Goal: Task Accomplishment & Management: Complete application form

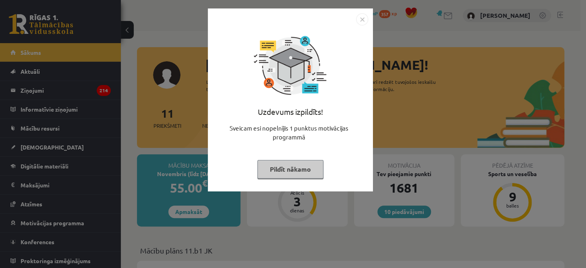
click at [278, 168] on button "Pildīt nākamo" at bounding box center [290, 169] width 66 height 19
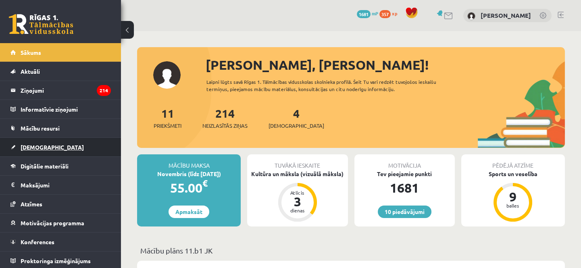
click at [26, 149] on link "[DEMOGRAPHIC_DATA]" at bounding box center [60, 147] width 100 height 19
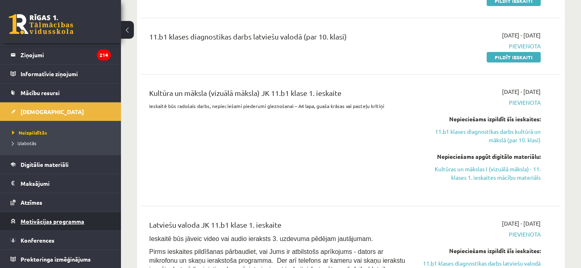
scroll to position [293, 0]
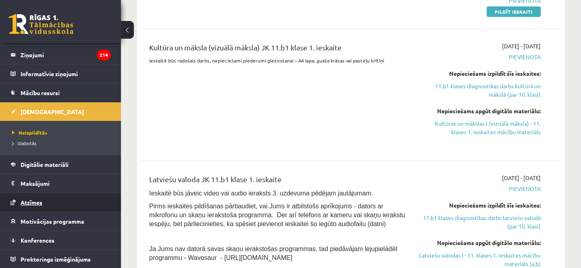
click at [40, 201] on span "Atzīmes" at bounding box center [32, 202] width 22 height 7
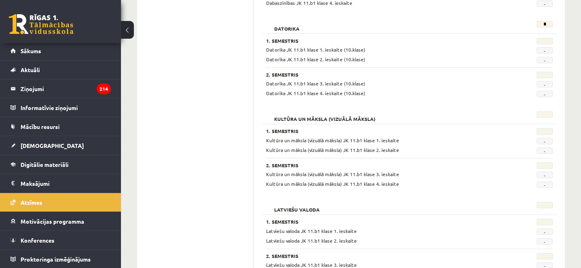
drag, startPoint x: 334, startPoint y: 82, endPoint x: 342, endPoint y: 96, distance: 16.8
drag, startPoint x: 342, startPoint y: 96, endPoint x: 485, endPoint y: 52, distance: 149.2
click at [485, 52] on div "Datorika JK 11.b1 klase 1. ieskaite (10.klase)" at bounding box center [384, 50] width 249 height 8
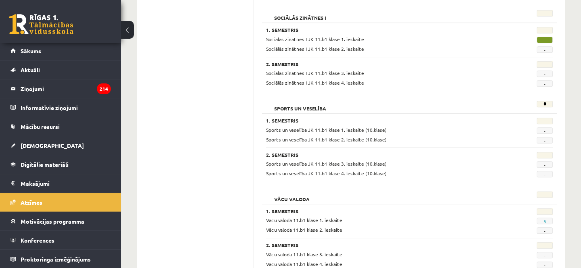
scroll to position [790, 0]
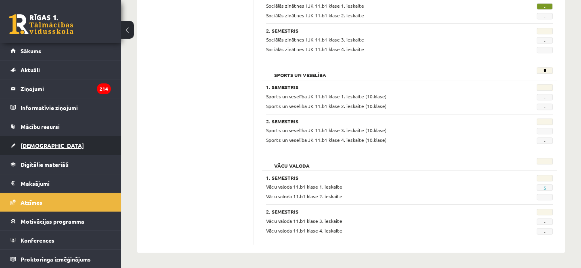
click at [39, 141] on link "[DEMOGRAPHIC_DATA]" at bounding box center [60, 145] width 100 height 19
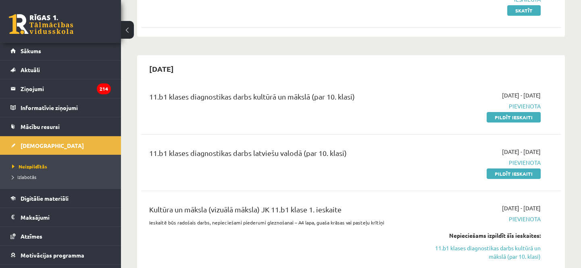
scroll to position [130, 0]
click at [520, 116] on link "Pildīt ieskaiti" at bounding box center [513, 118] width 54 height 10
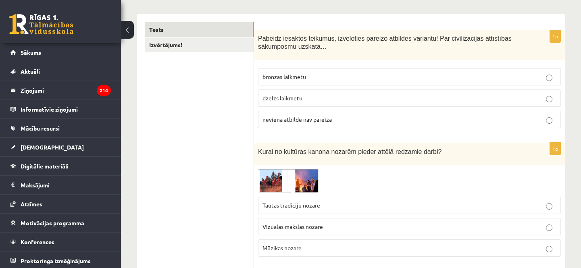
scroll to position [110, 0]
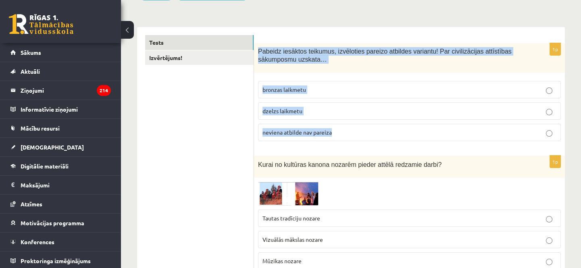
drag, startPoint x: 256, startPoint y: 49, endPoint x: 342, endPoint y: 126, distance: 115.6
click at [344, 127] on div "1p Pabeidz iesāktos teikumus, izvēloties pareizo atbildes variantu! Par civiliz…" at bounding box center [409, 95] width 311 height 105
copy div "Pabeidz iesāktos teikumus, izvēloties pareizo atbildes variantu! Par civilizāci…"
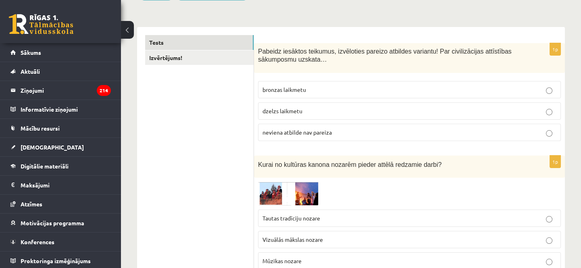
click at [290, 136] on label "neviena atbilde nav pareiza" at bounding box center [409, 132] width 303 height 17
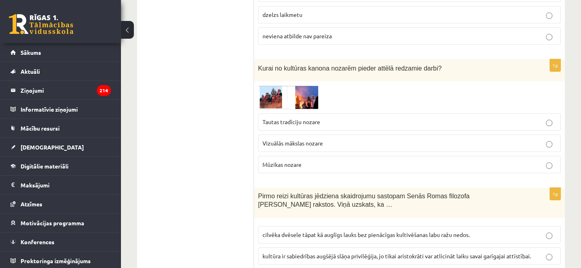
scroll to position [220, 0]
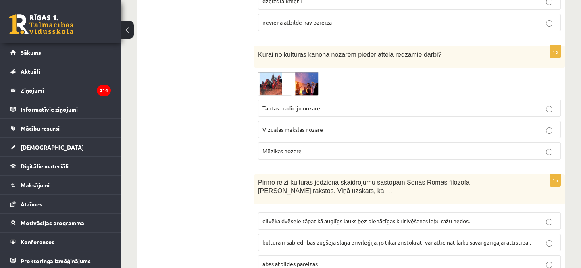
click at [276, 109] on span "Tautas tradīciju nozare" at bounding box center [291, 107] width 58 height 7
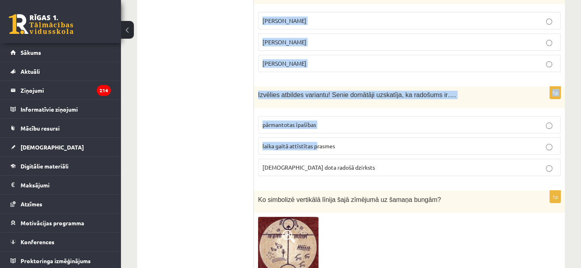
scroll to position [586, 0]
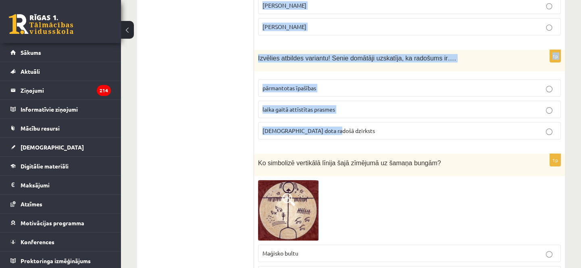
drag, startPoint x: 255, startPoint y: 69, endPoint x: 331, endPoint y: 135, distance: 100.5
copy form "Pirmo reizi kultūras jēdziena skaidrojumu sastopam Senās Romas filozofa Ciceron…"
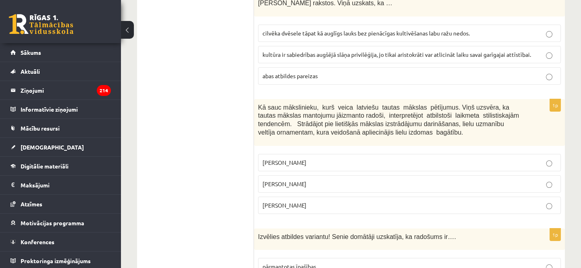
scroll to position [366, 0]
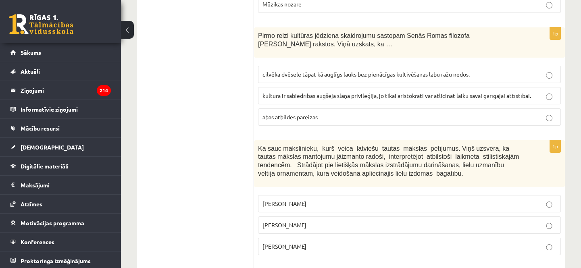
click at [269, 73] on span "cilvēka dvēsele tāpat kā auglīgs lauks bez pienācīgas kultivēšanas labu ražu ne…" at bounding box center [365, 74] width 207 height 7
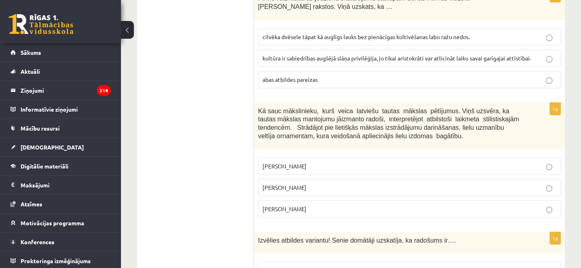
scroll to position [439, 0]
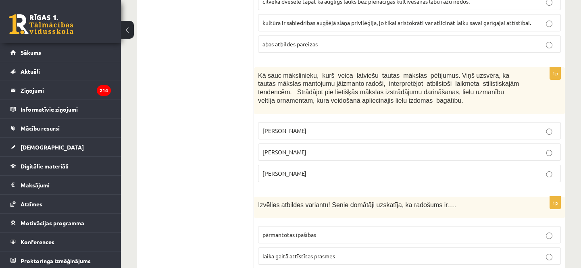
click at [274, 154] on p "Jūlijs Madernieks" at bounding box center [409, 152] width 294 height 8
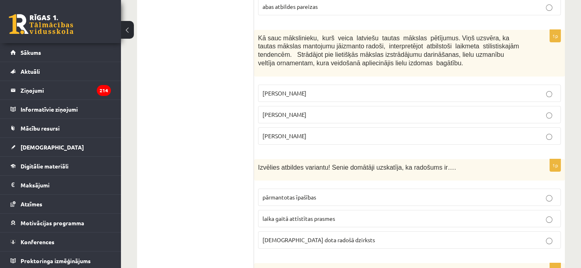
scroll to position [512, 0]
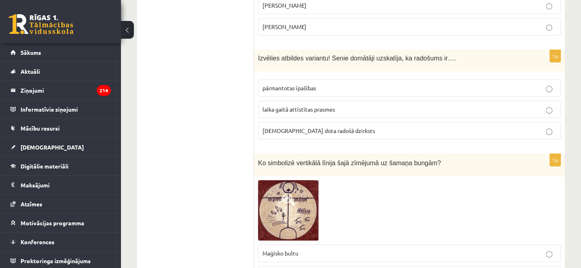
click at [306, 132] on span "dieva dota radošā dzirksts" at bounding box center [318, 130] width 112 height 7
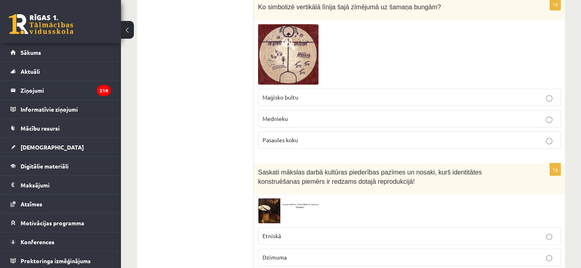
scroll to position [696, 0]
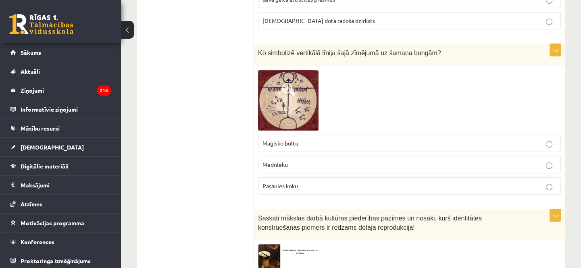
click at [291, 187] on span "Pasaules koku" at bounding box center [279, 185] width 35 height 7
click at [275, 141] on span "Maģisko bultu" at bounding box center [280, 142] width 36 height 7
drag, startPoint x: 262, startPoint y: 162, endPoint x: 287, endPoint y: 162, distance: 25.4
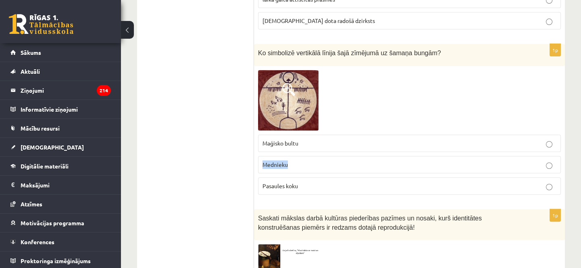
click at [287, 162] on span "Mednieku" at bounding box center [274, 164] width 25 height 7
copy span "Mednieku"
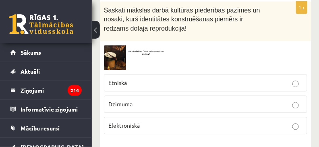
scroll to position [1020, 0]
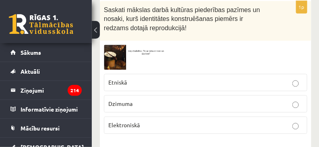
click at [150, 78] on p "Etniskā" at bounding box center [205, 82] width 195 height 8
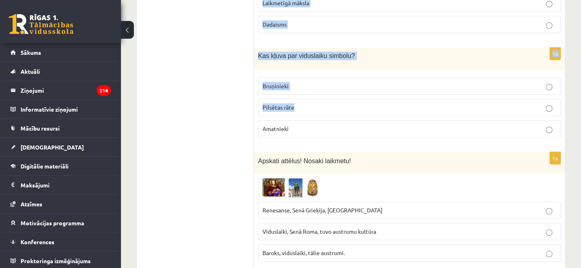
scroll to position [1605, 0]
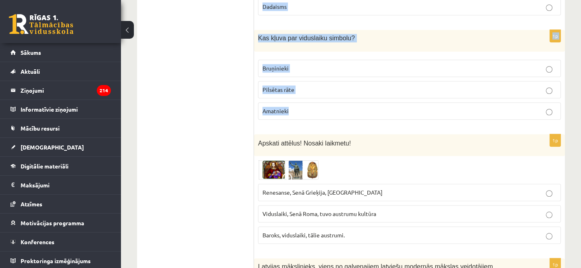
drag, startPoint x: 257, startPoint y: 68, endPoint x: 387, endPoint y: 98, distance: 133.2
click at [387, 98] on form "1p Pabeidz iesāktos teikumus, izvēloties pareizo atbildes variantu! Par civiliz…" at bounding box center [409, 264] width 295 height 3449
copy form "Izvēlies atbildes variantu! Pilskalni tika būvēti.. aizsardzības nolūkiem tirdz…"
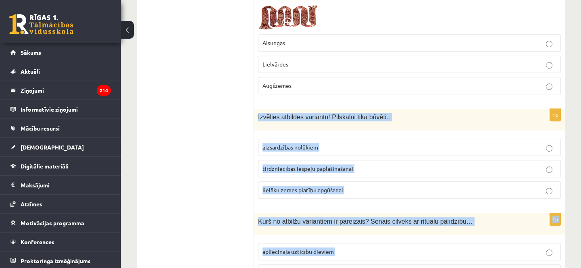
scroll to position [1129, 0]
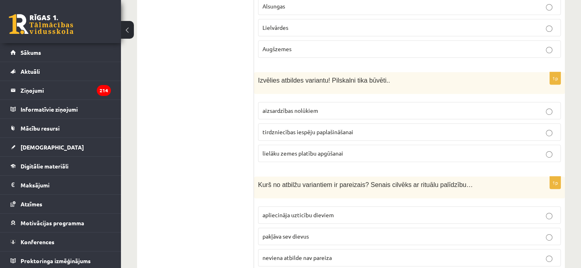
click at [315, 107] on span "aizsardzības nolūkiem" at bounding box center [290, 110] width 56 height 7
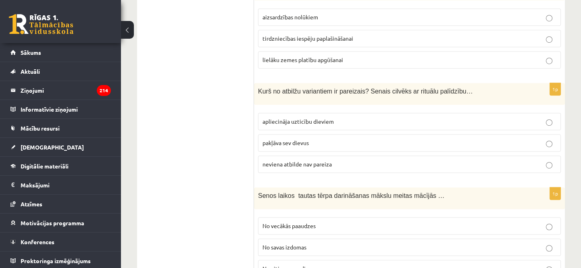
scroll to position [1239, 0]
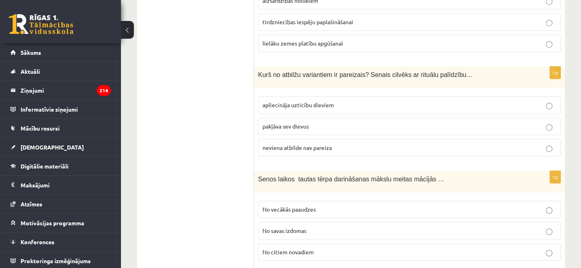
click at [317, 101] on span "apliecināja uzticību dieviem" at bounding box center [297, 104] width 71 height 7
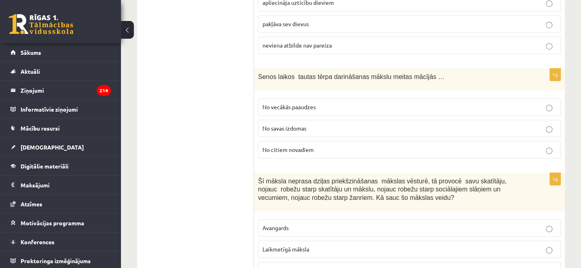
scroll to position [1349, 0]
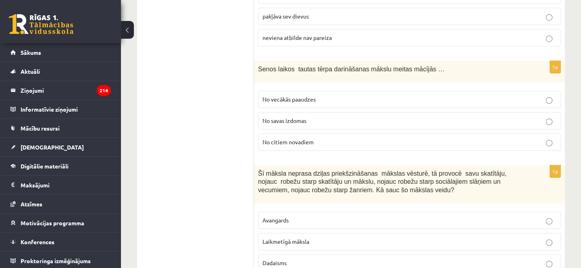
click at [296, 93] on label "No vecākās paaudzes" at bounding box center [409, 99] width 303 height 17
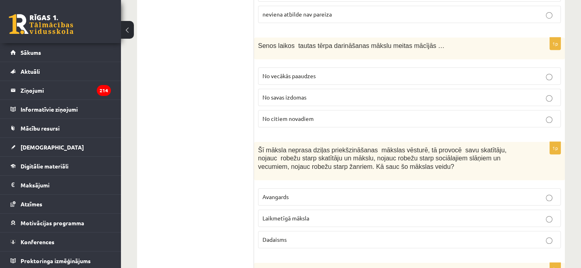
scroll to position [1385, 0]
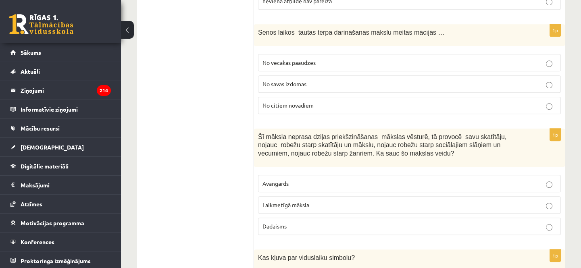
click at [303, 201] on p "Laikmetīgā māksla" at bounding box center [409, 205] width 294 height 8
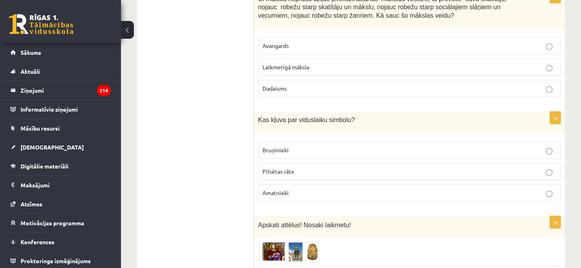
scroll to position [1532, 0]
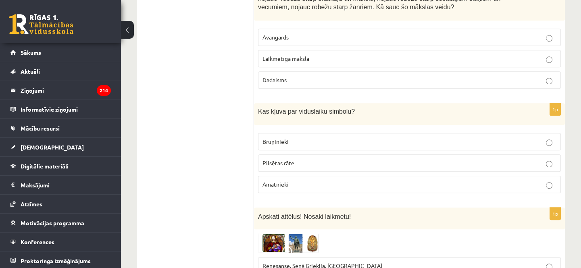
click at [284, 137] on p "Bruņinieki" at bounding box center [409, 141] width 294 height 8
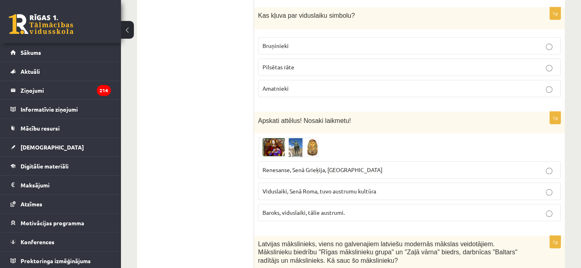
scroll to position [1715, 0]
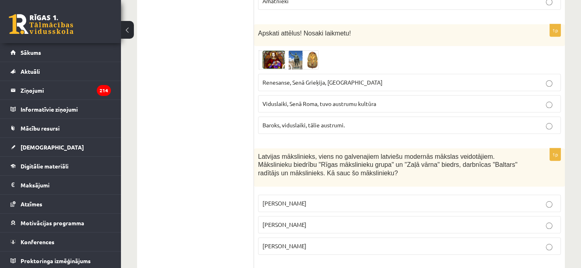
click at [290, 96] on label "Viduslaiki, Senā Roma, tuvo austrumu kultūra" at bounding box center [409, 103] width 303 height 17
click at [298, 75] on label "Renesanse, Senā Grieķija, Ēģipte" at bounding box center [409, 82] width 303 height 17
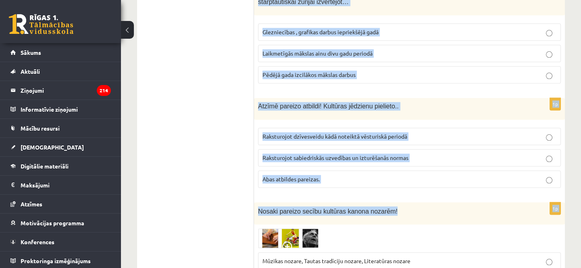
scroll to position [2118, 0]
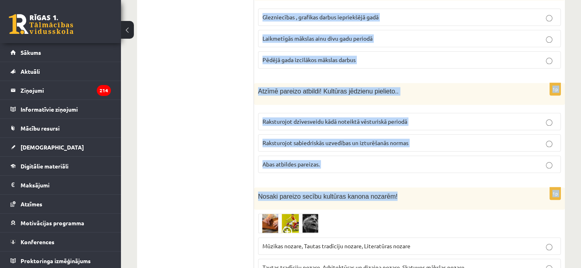
drag, startPoint x: 259, startPoint y: 33, endPoint x: 477, endPoint y: 186, distance: 266.6
copy form "atvijas mākslinieks, viens no galvenajiem latviešu modernās mākslas veidotājiem…"
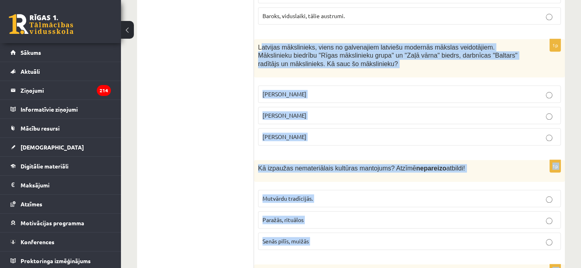
scroll to position [1825, 0]
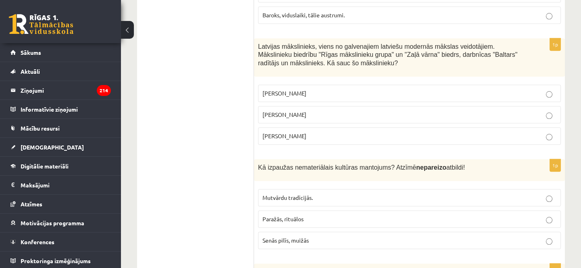
click at [214, 119] on ul "Tests Izvērtējums!" at bounding box center [199, 44] width 109 height 3449
click at [290, 111] on span "Romāns Suta" at bounding box center [284, 114] width 44 height 7
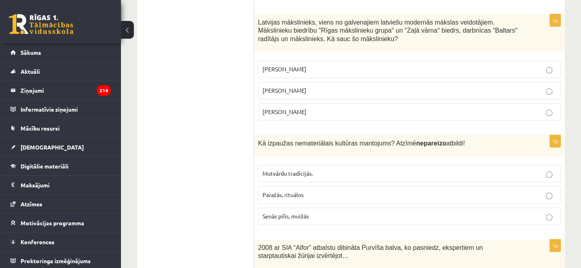
scroll to position [1861, 0]
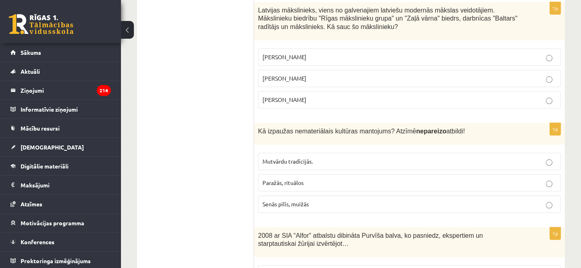
click at [291, 200] on p "Senās pilīs, muižās" at bounding box center [409, 204] width 294 height 8
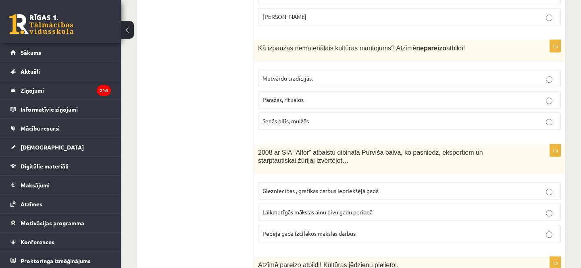
scroll to position [2008, 0]
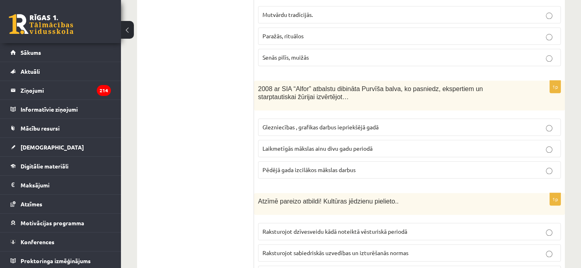
click at [299, 145] on span "Laikmetīgās mākslas ainu divu gadu periodā" at bounding box center [317, 148] width 110 height 7
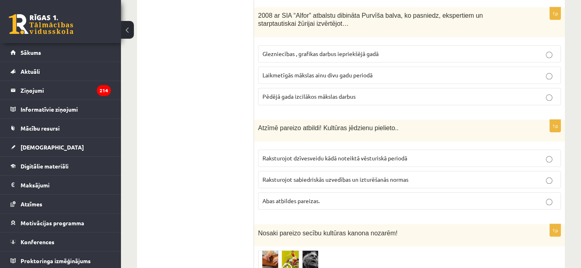
click at [302, 192] on label "Abas atbildes pareizas." at bounding box center [409, 200] width 303 height 17
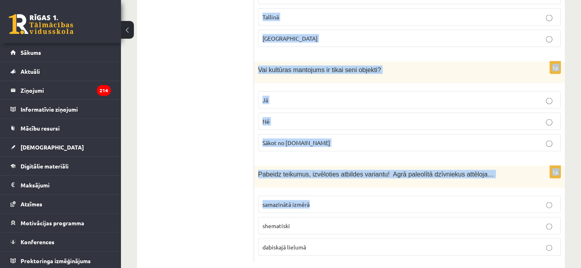
scroll to position [3333, 0]
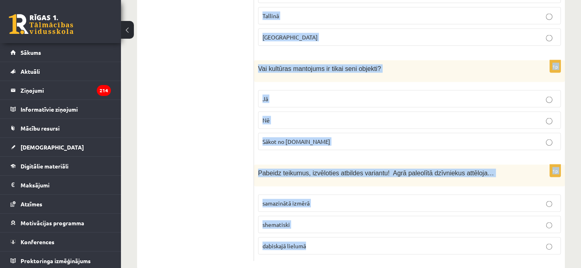
drag, startPoint x: 257, startPoint y: 84, endPoint x: 349, endPoint y: 223, distance: 166.8
copy form "Atzīmē pareizo atbildi! Identitāte ir kultūras piederības pamats. Identitāte ti…"
click at [316, 170] on span "Pabeidz teikumus, izvēloties atbildes variantu! Agrā paleolītā dzīvniekus attēl…" at bounding box center [376, 173] width 236 height 7
drag, startPoint x: 257, startPoint y: 40, endPoint x: 396, endPoint y: 228, distance: 234.2
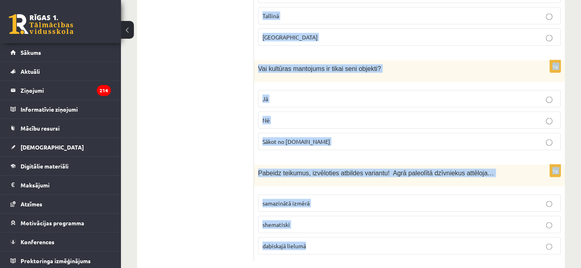
copy form "Atzīmē pareizo atbildi! Identitāte ir kultūras piederības pamats. Identitāte ti…"
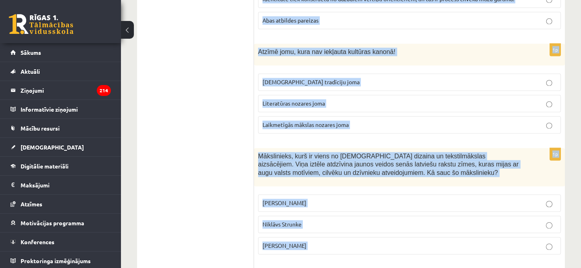
scroll to position [2308, 0]
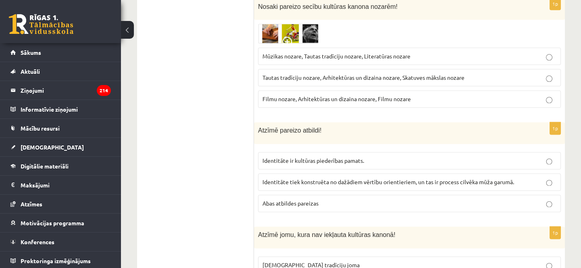
drag, startPoint x: 238, startPoint y: 116, endPoint x: 242, endPoint y: 125, distance: 9.7
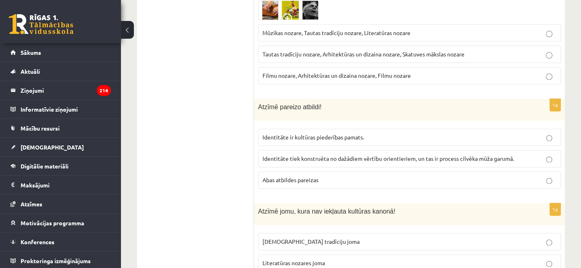
scroll to position [2344, 0]
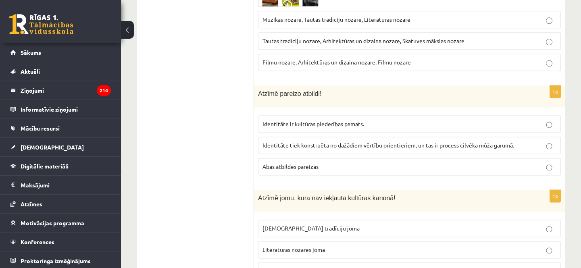
click at [292, 163] on span "Abas atbildes pareizas" at bounding box center [290, 166] width 56 height 7
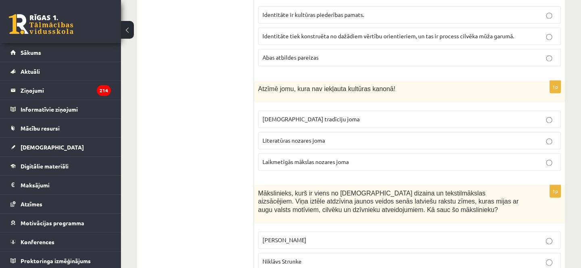
scroll to position [2454, 0]
click at [273, 114] on p "Tautas tradīciju joma" at bounding box center [409, 118] width 294 height 8
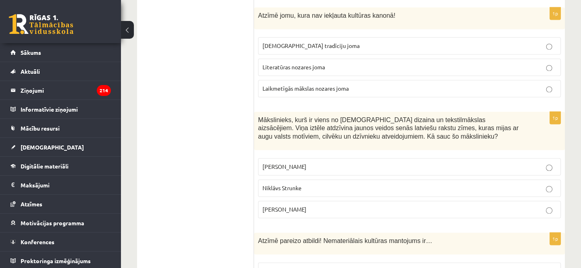
scroll to position [2527, 0]
click at [274, 162] on span "Ansis Cīrulis" at bounding box center [284, 165] width 44 height 7
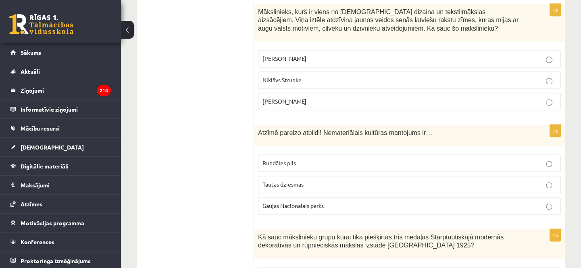
scroll to position [2637, 0]
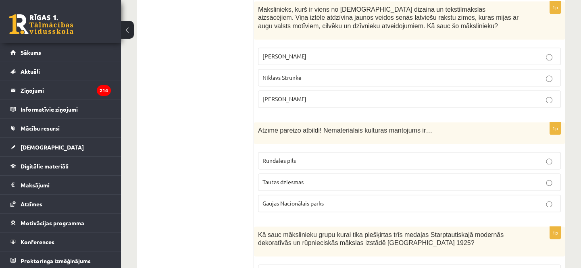
click at [278, 178] on span "Tautas dziesmas" at bounding box center [282, 181] width 41 height 7
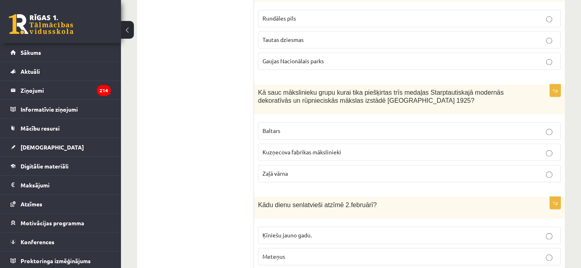
scroll to position [2820, 0]
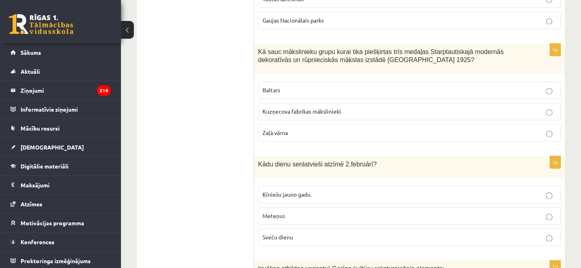
click at [268, 86] on p "Baltars" at bounding box center [409, 90] width 294 height 8
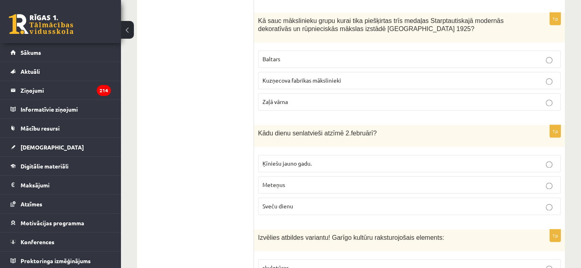
scroll to position [2893, 0]
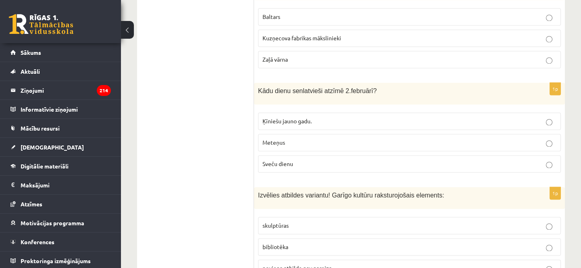
click at [290, 160] on p "Sveču dienu" at bounding box center [409, 164] width 294 height 8
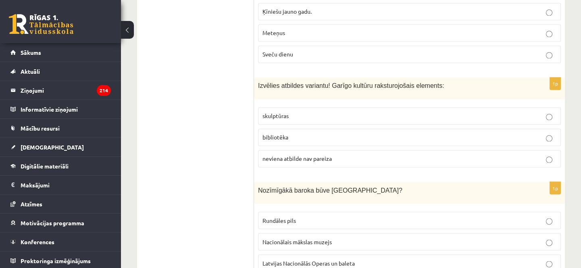
scroll to position [3003, 0]
click at [281, 133] on p "bibliotēka" at bounding box center [409, 137] width 294 height 8
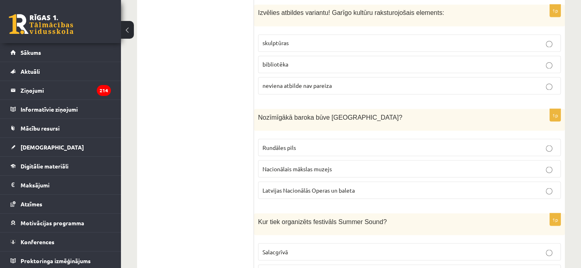
scroll to position [3077, 0]
click at [284, 143] on span "Rundāles pils" at bounding box center [278, 146] width 33 height 7
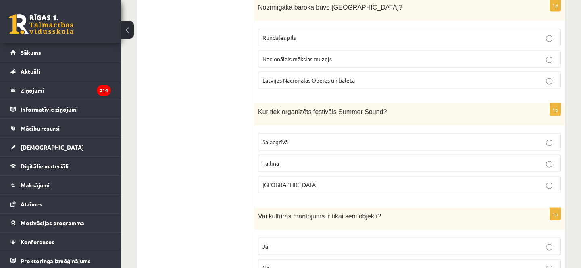
scroll to position [3187, 0]
click at [303, 179] on p "Liepājā" at bounding box center [409, 183] width 294 height 8
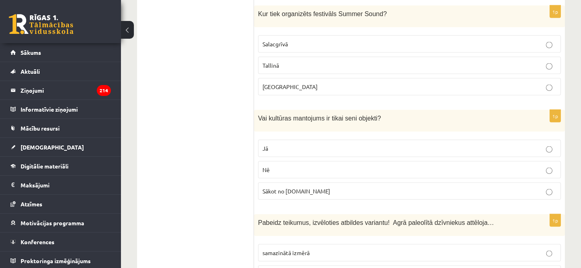
scroll to position [3296, 0]
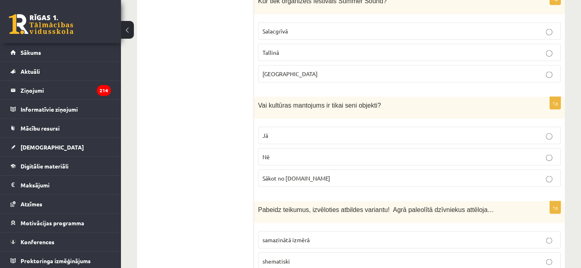
drag, startPoint x: 303, startPoint y: 138, endPoint x: 303, endPoint y: 149, distance: 11.3
click at [303, 153] on p "Nē" at bounding box center [409, 157] width 294 height 8
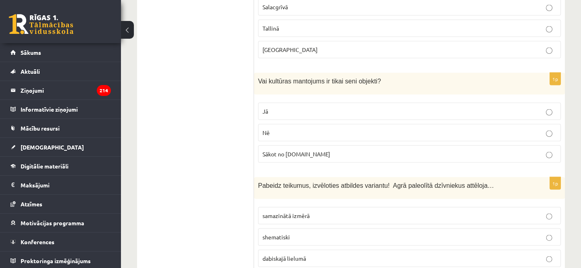
scroll to position [3333, 0]
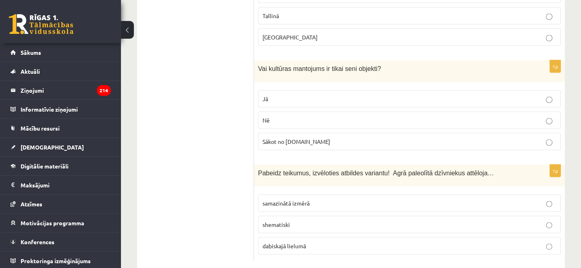
click at [297, 242] on span "dabiskajā lielumā" at bounding box center [284, 245] width 44 height 7
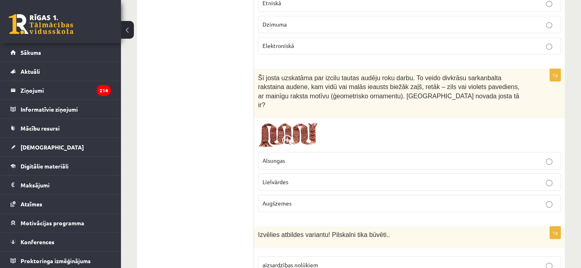
scroll to position [952, 0]
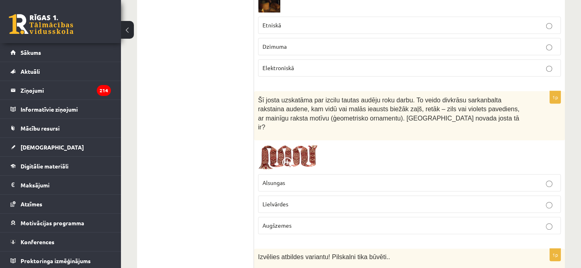
click at [278, 200] on span "Lielvārdes" at bounding box center [275, 203] width 26 height 7
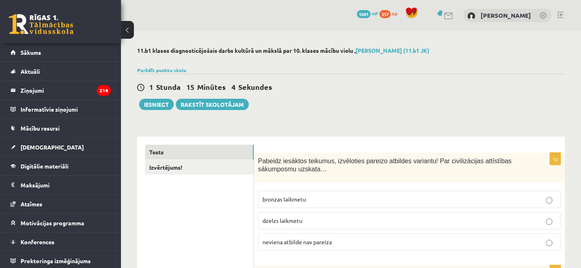
scroll to position [0, 0]
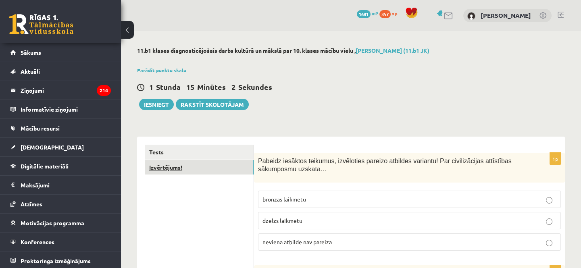
click at [176, 166] on link "Izvērtējums!" at bounding box center [199, 167] width 108 height 15
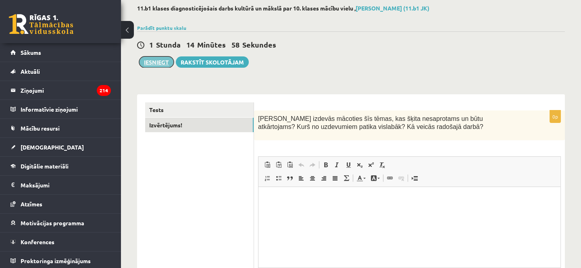
click at [153, 66] on button "Iesniegt" at bounding box center [156, 61] width 35 height 11
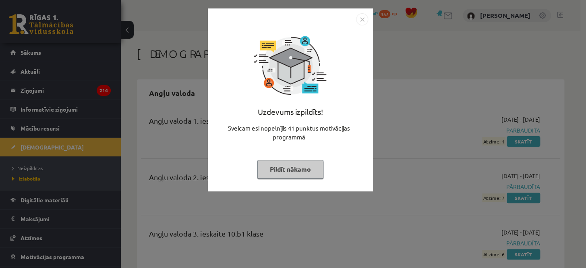
click at [286, 165] on button "Pildīt nākamo" at bounding box center [290, 169] width 66 height 19
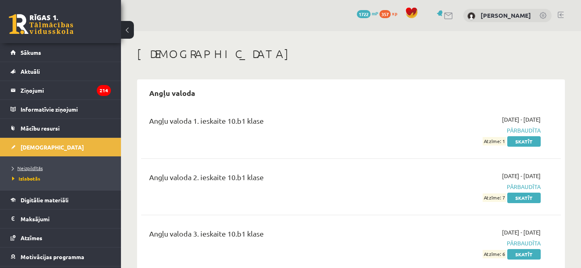
click at [31, 167] on span "Neizpildītās" at bounding box center [27, 168] width 31 height 6
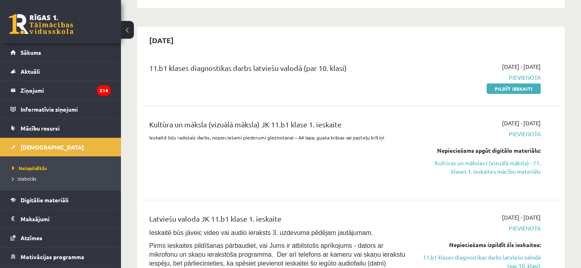
scroll to position [183, 0]
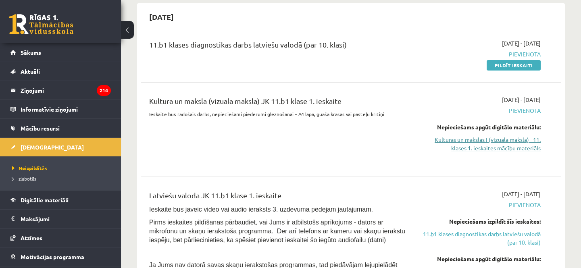
click at [475, 142] on link "Kultūras un mākslas I (vizuālā māksla) - 11. klases 1. ieskaites mācību materiā…" at bounding box center [479, 143] width 122 height 17
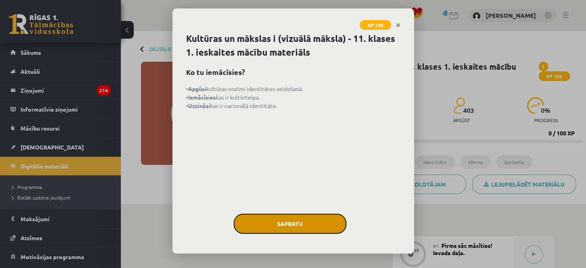
click at [293, 220] on button "Sapratu" at bounding box center [290, 224] width 113 height 20
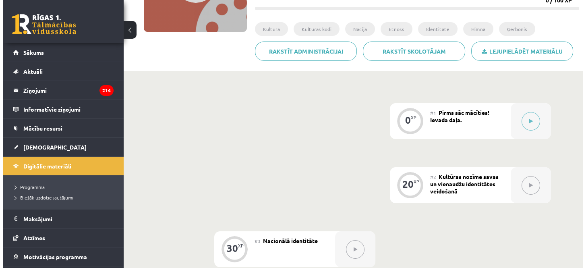
scroll to position [146, 0]
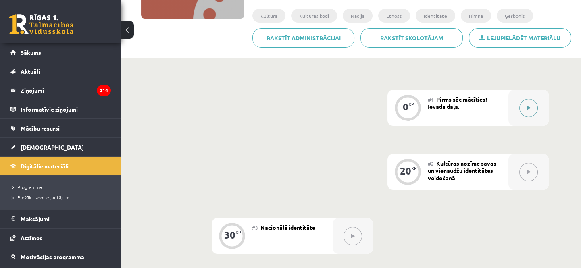
click at [527, 108] on icon at bounding box center [529, 108] width 4 height 5
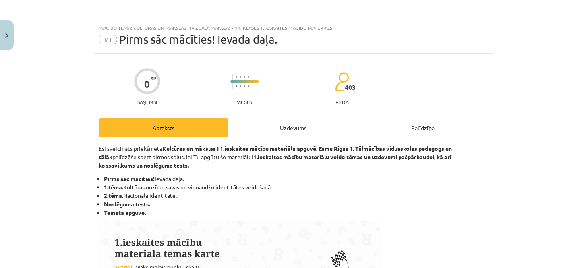
click at [272, 122] on div "Uzdevums" at bounding box center [293, 127] width 130 height 18
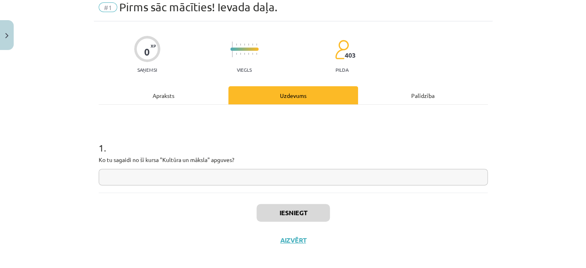
scroll to position [38, 0]
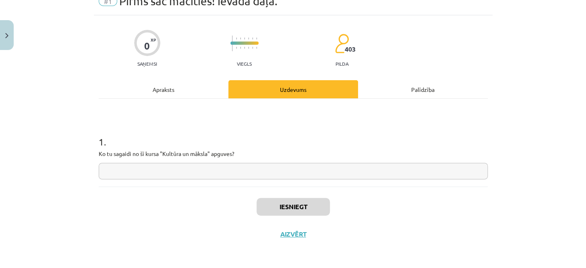
click at [223, 166] on input "text" at bounding box center [293, 171] width 389 height 17
type input "*"
click at [280, 212] on button "Iesniegt" at bounding box center [293, 207] width 73 height 18
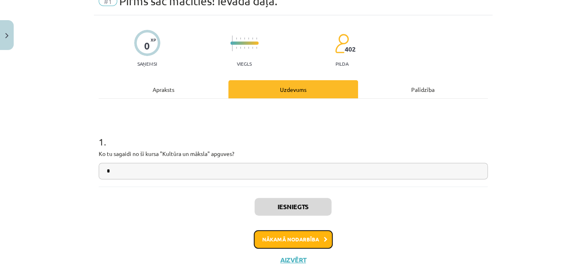
click at [277, 239] on button "Nākamā nodarbība" at bounding box center [293, 239] width 79 height 19
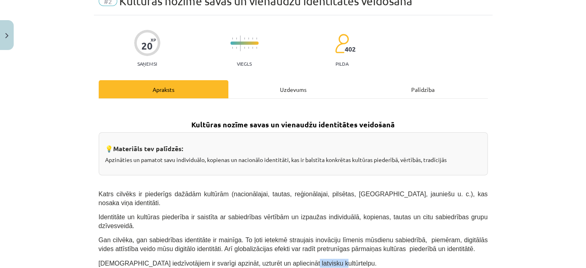
scroll to position [20, 0]
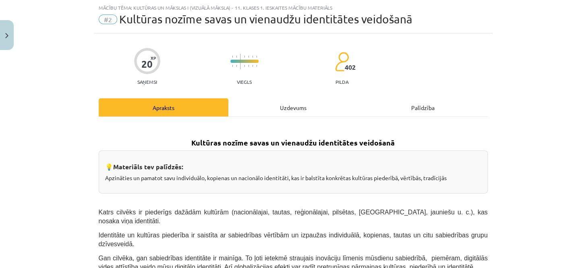
click at [288, 98] on div "Uzdevums" at bounding box center [293, 107] width 130 height 18
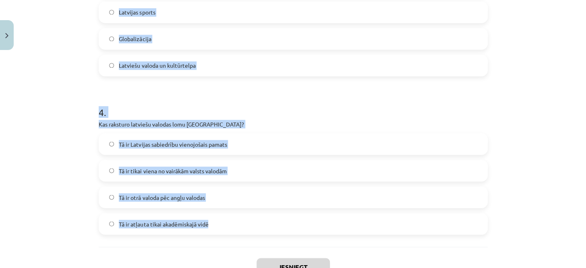
scroll to position [603, 0]
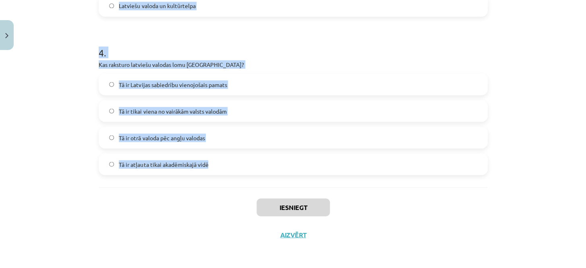
drag, startPoint x: 117, startPoint y: 54, endPoint x: 218, endPoint y: 148, distance: 138.3
click at [218, 148] on div "Mācību tēma: Kultūras un mākslas i (vizuālā māksla) - 11. klases 1. ieskaites m…" at bounding box center [293, 134] width 586 height 268
copy form "1 . Kāds ir Latvijas valsts uzdevums saskaņā ar Latvijas Satversmi? Attīstīt te…"
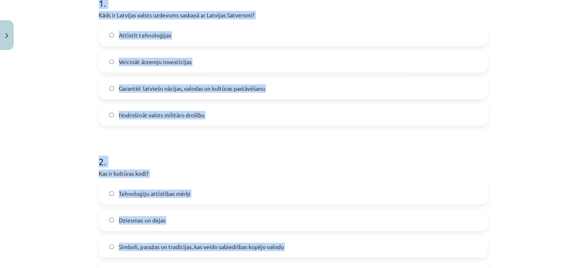
scroll to position [127, 0]
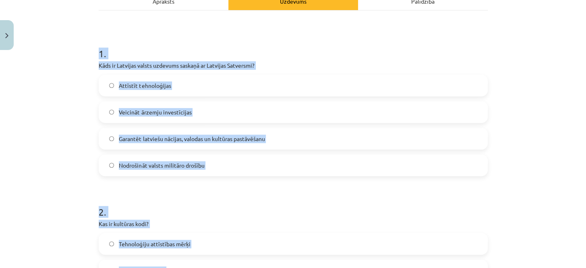
click at [56, 106] on div "Mācību tēma: Kultūras un mākslas i (vizuālā māksla) - 11. klases 1. ieskaites m…" at bounding box center [293, 134] width 586 height 268
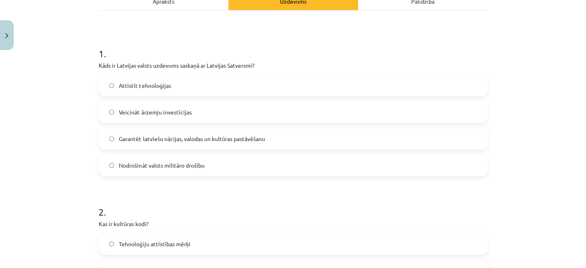
click at [161, 143] on label "Garantēt latviešu nācijas, valodas un kultūras pastāvēšanu" at bounding box center [294, 139] width 388 height 20
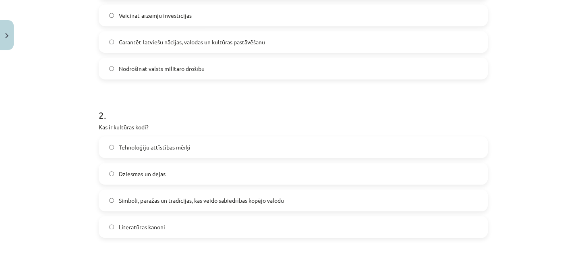
scroll to position [236, 0]
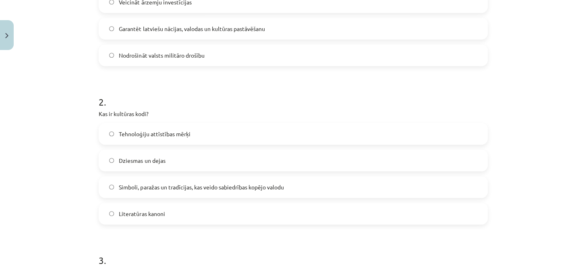
click at [136, 185] on span "Simboli, paražas un tradīcijas, kas veido sabiedrības kopējo valodu" at bounding box center [201, 187] width 165 height 8
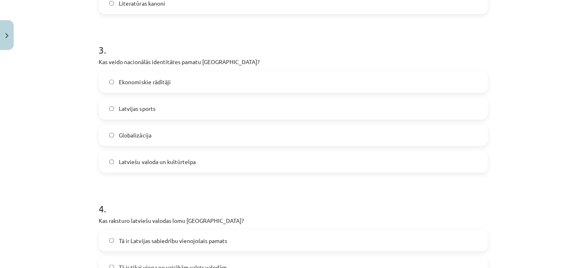
scroll to position [456, 0]
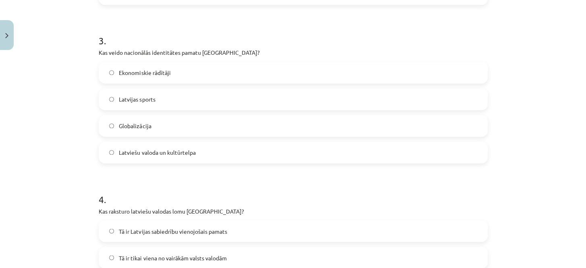
click at [148, 154] on span "Latviešu valoda un kultūrtelpa" at bounding box center [157, 152] width 77 height 8
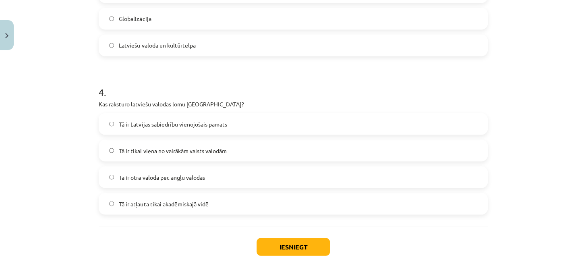
scroll to position [566, 0]
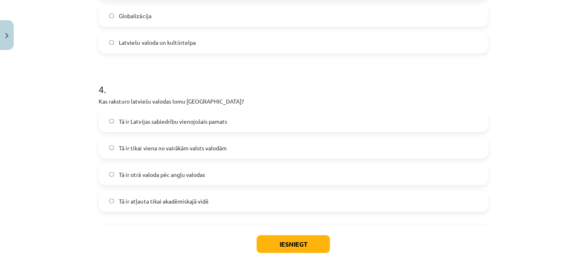
click at [194, 125] on label "Tā ir Latvijas sabiedrību vienojošais pamats" at bounding box center [294, 121] width 388 height 20
click at [284, 238] on button "Iesniegt" at bounding box center [293, 244] width 73 height 18
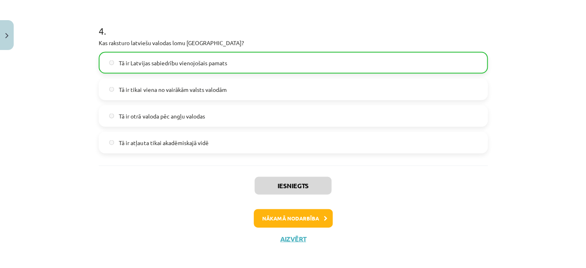
scroll to position [628, 0]
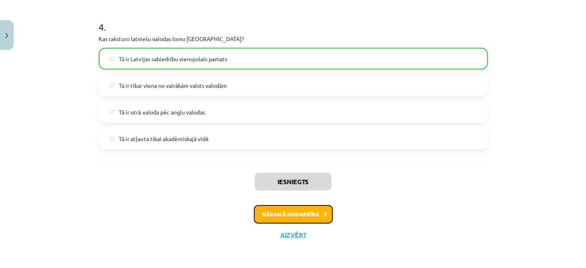
click at [268, 217] on button "Nākamā nodarbība" at bounding box center [293, 214] width 79 height 19
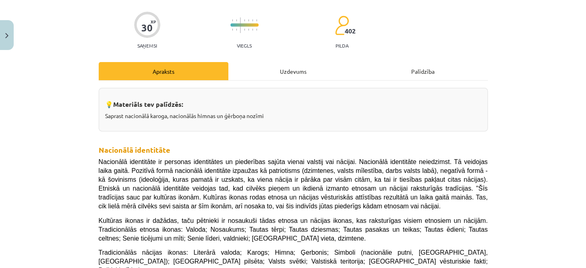
scroll to position [20, 0]
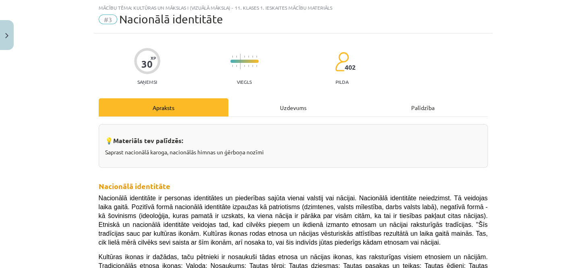
click at [271, 108] on div "Uzdevums" at bounding box center [293, 107] width 130 height 18
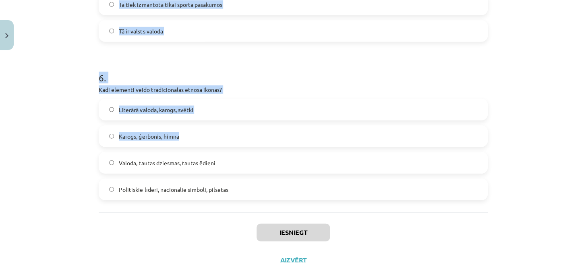
scroll to position [919, 0]
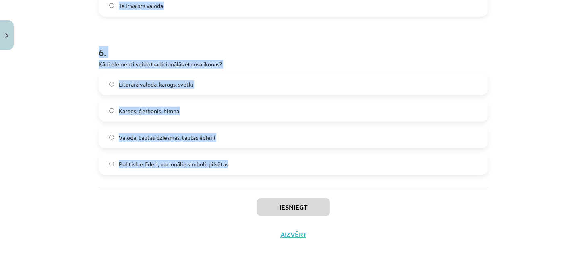
drag, startPoint x: 88, startPoint y: 11, endPoint x: 233, endPoint y: 174, distance: 218.0
click at [233, 174] on div "Mācību tēma: Kultūras un mākslas i (vizuālā māksla) - 11. klases 1. ieskaites m…" at bounding box center [293, 134] width 586 height 268
copy form "1 . Kad Latvijas himna "Dievs, svētī Latviju!" tika oficiāli apstiprināta kā va…"
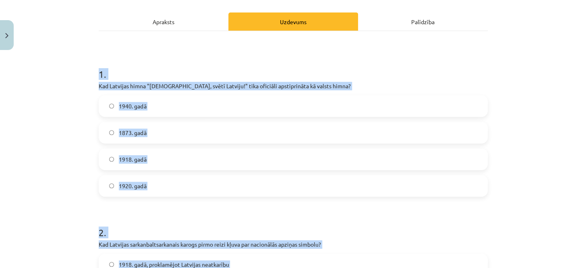
scroll to position [77, 0]
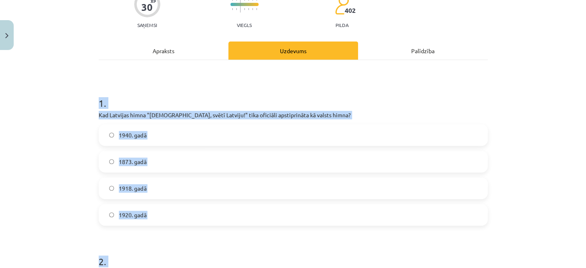
click at [32, 168] on div "Mācību tēma: Kultūras un mākslas i (vizuālā māksla) - 11. klases 1. ieskaites m…" at bounding box center [293, 134] width 586 height 268
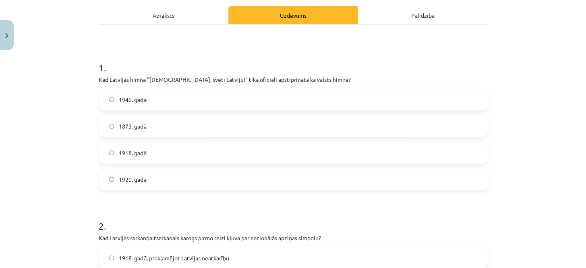
scroll to position [150, 0]
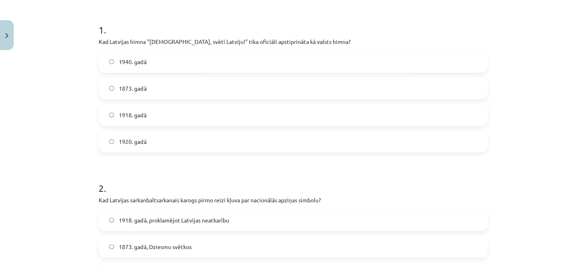
click at [122, 137] on span "1920. gadā" at bounding box center [132, 141] width 27 height 8
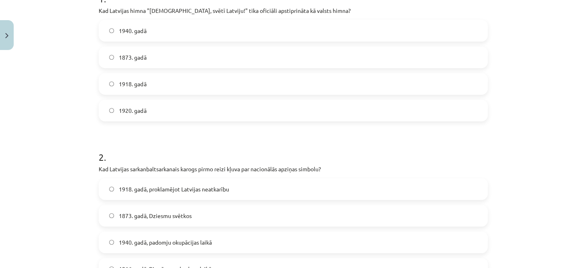
scroll to position [297, 0]
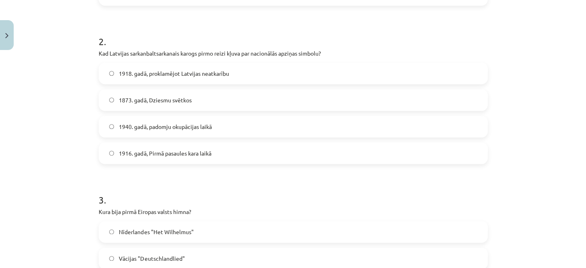
click at [145, 158] on label "1916. gadā, Pirmā pasaules kara laikā" at bounding box center [294, 153] width 388 height 20
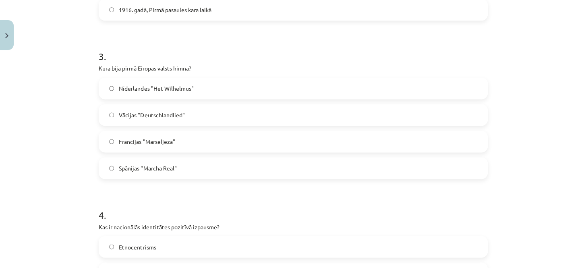
scroll to position [480, 0]
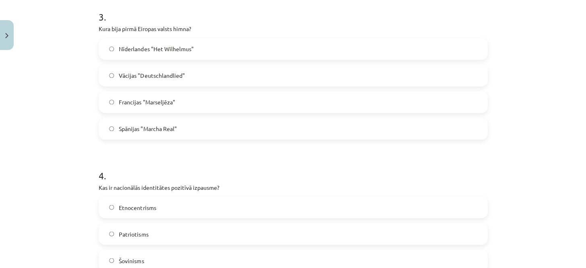
click at [145, 50] on span "Nīderlandes "Het Wilhelmus"" at bounding box center [156, 49] width 75 height 8
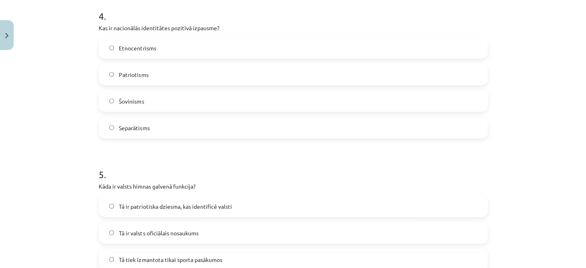
scroll to position [626, 0]
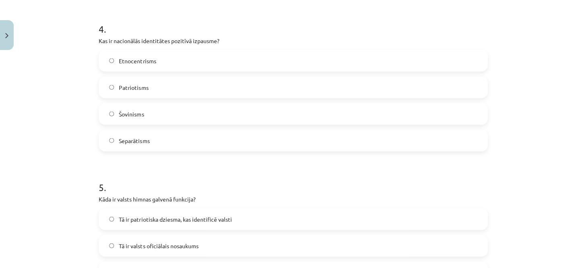
click at [133, 91] on span "Patriotisms" at bounding box center [133, 87] width 29 height 8
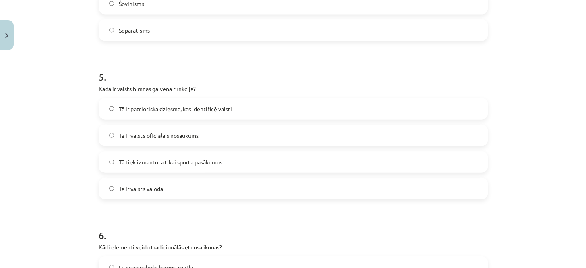
click at [156, 110] on span "Tā ir patriotiska dziesma, kas identificē valsti" at bounding box center [175, 109] width 113 height 8
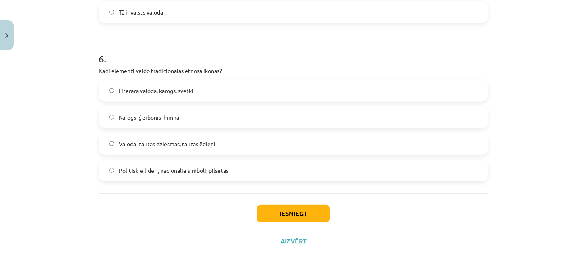
scroll to position [919, 0]
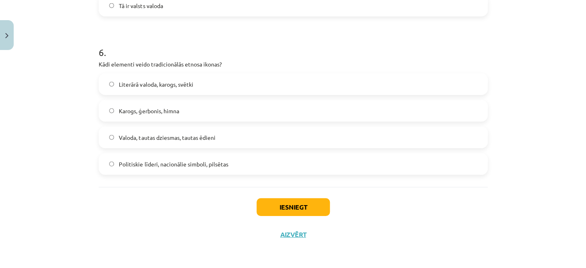
drag, startPoint x: 169, startPoint y: 141, endPoint x: 178, endPoint y: 146, distance: 10.5
click at [169, 141] on span "Valoda, tautas dziesmas, tautas ēdieni" at bounding box center [167, 137] width 96 height 8
click at [188, 133] on span "Valoda, tautas dziesmas, tautas ēdieni" at bounding box center [167, 137] width 96 height 8
click at [270, 202] on button "Iesniegt" at bounding box center [293, 207] width 73 height 18
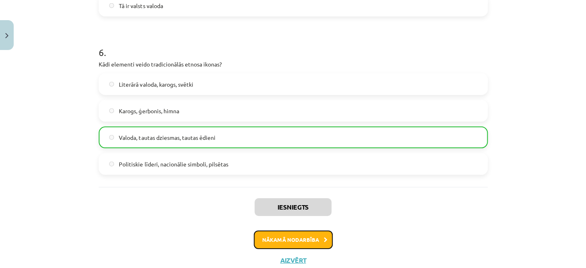
click at [290, 243] on button "Nākamā nodarbība" at bounding box center [293, 239] width 79 height 19
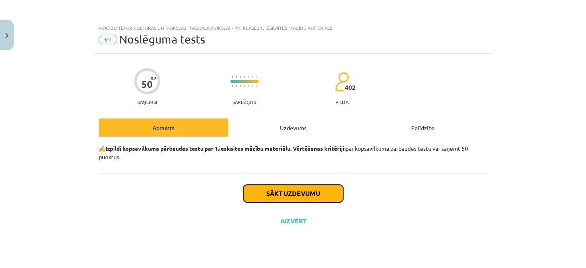
click at [287, 193] on button "Sākt uzdevumu" at bounding box center [293, 194] width 100 height 18
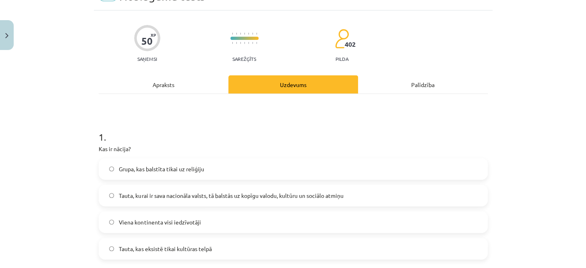
scroll to position [146, 0]
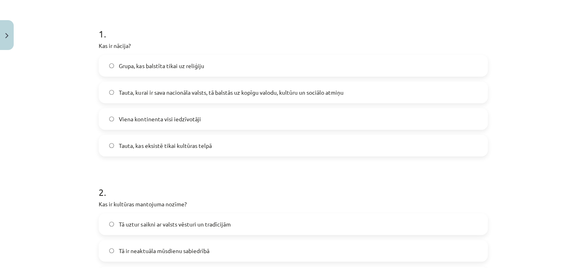
drag, startPoint x: 91, startPoint y: 46, endPoint x: 92, endPoint y: 39, distance: 6.5
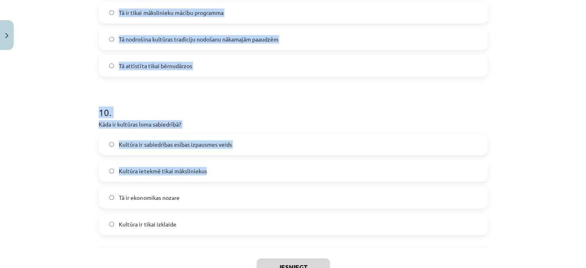
scroll to position [1553, 0]
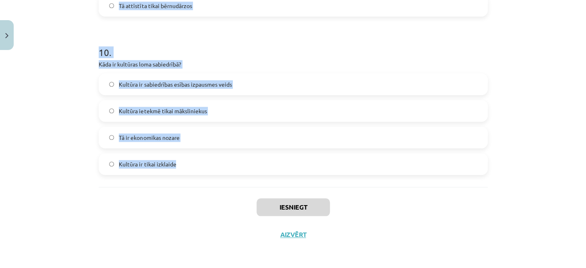
drag, startPoint x: 93, startPoint y: 29, endPoint x: 186, endPoint y: 169, distance: 168.2
copy form "1 . Kas ir nācija? Grupa, kas balstīta tikai uz reliģiju Tauta, kurai ir sava n…"
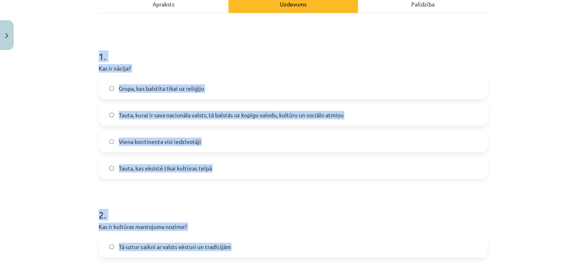
scroll to position [88, 0]
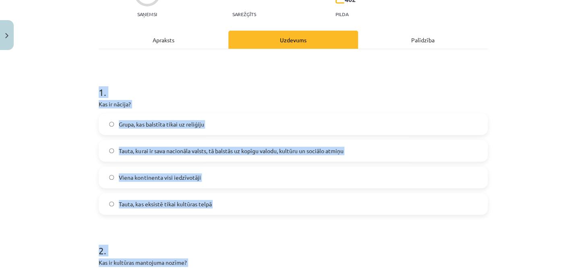
click at [73, 129] on div "Mācību tēma: Kultūras un mākslas i (vizuālā māksla) - 11. klases 1. ieskaites m…" at bounding box center [293, 134] width 586 height 268
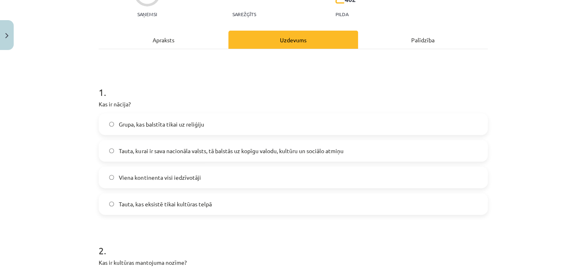
click at [160, 158] on label "Tauta, kurai ir sava nacionāla valsts, tā balstās uz kopīgu valodu, kultūru un …" at bounding box center [294, 151] width 388 height 20
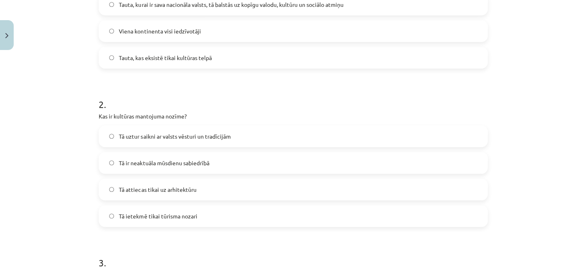
scroll to position [271, 0]
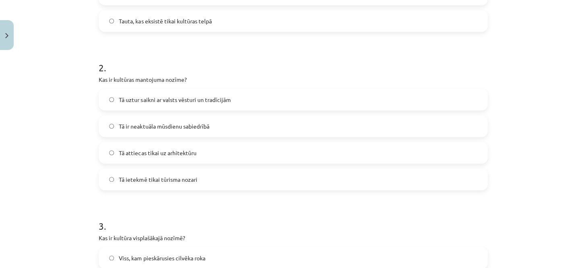
click at [183, 106] on label "Tā uztur saikni ar valsts vēsturi un tradīcijām" at bounding box center [294, 99] width 388 height 20
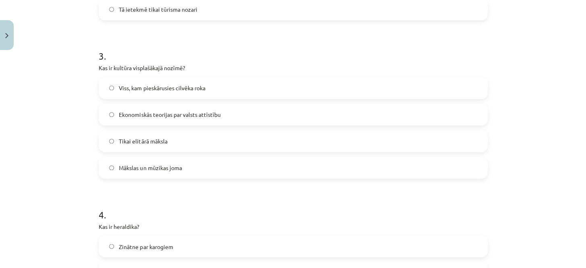
scroll to position [454, 0]
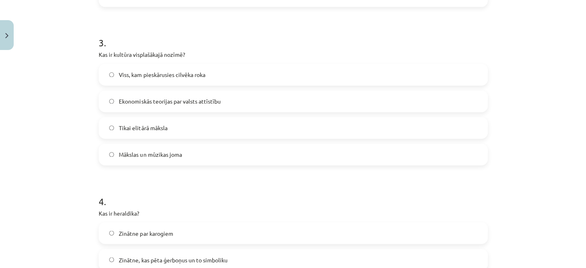
click at [139, 73] on span "Viss, kam pieskārusies cilvēka roka" at bounding box center [162, 75] width 86 height 8
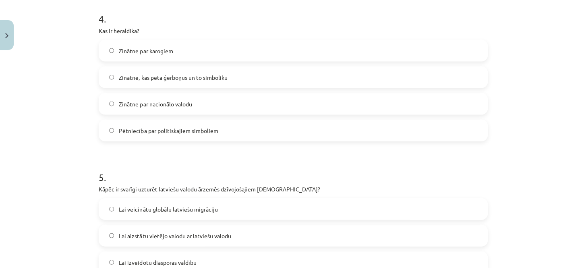
scroll to position [637, 0]
click at [163, 82] on label "Zinātne, kas pēta ģerboņus un to simboliku" at bounding box center [294, 76] width 388 height 20
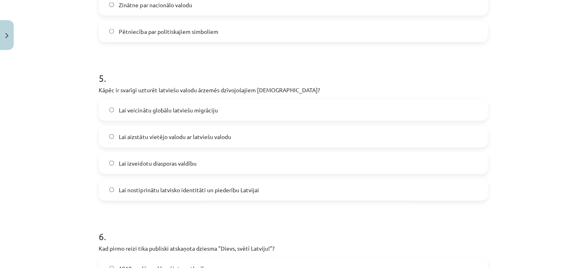
scroll to position [747, 0]
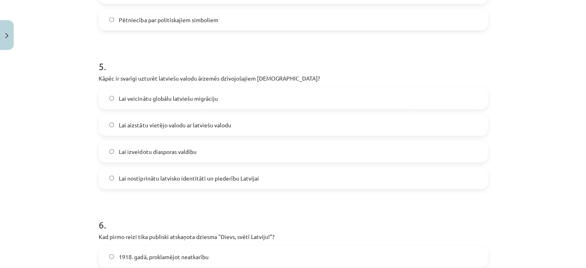
click at [161, 180] on span "Lai nostiprinātu latvisko identitāti un piederību Latvijai" at bounding box center [189, 178] width 140 height 8
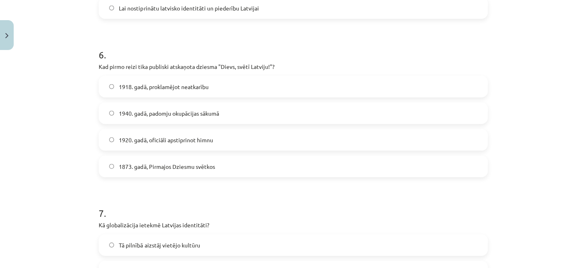
scroll to position [930, 0]
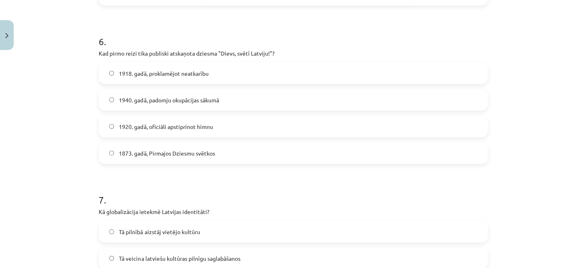
click at [145, 152] on span "1873. gadā, Pirmajos Dziesmu svētkos" at bounding box center [167, 153] width 96 height 8
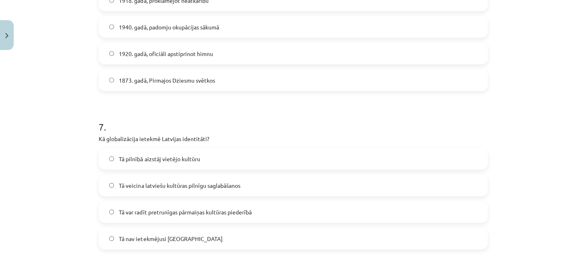
scroll to position [1076, 0]
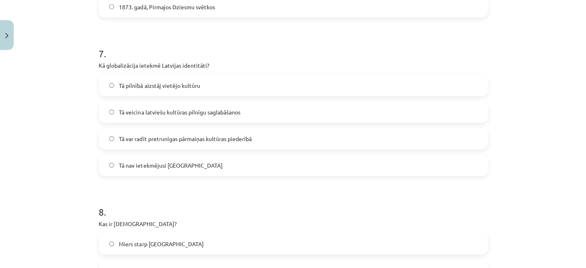
drag, startPoint x: 150, startPoint y: 140, endPoint x: 129, endPoint y: 44, distance: 98.1
click at [150, 135] on span "Tā var radīt pretrunīgas pārmaiņas kultūras piederībā" at bounding box center [185, 139] width 133 height 8
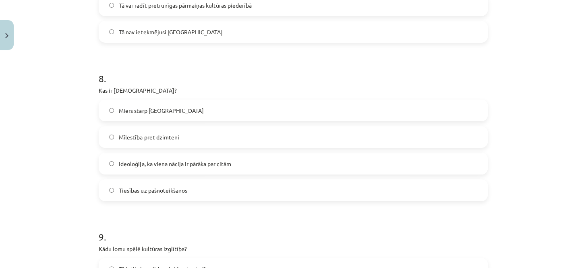
scroll to position [1223, 0]
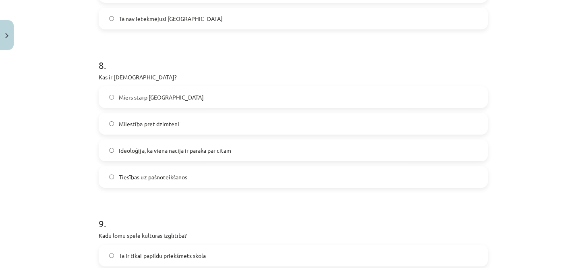
click at [135, 149] on span "Ideoloģija, ka viena nācija ir pārāka par citām" at bounding box center [175, 150] width 112 height 8
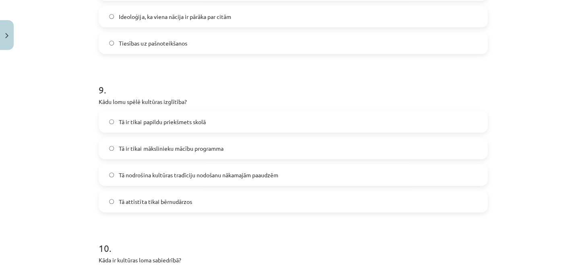
scroll to position [1370, 0]
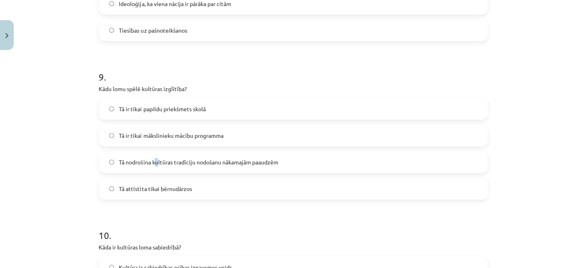
click at [155, 158] on span "Tā nodrošina kultūras tradīciju nodošanu nākamajām paaudzēm" at bounding box center [198, 162] width 159 height 8
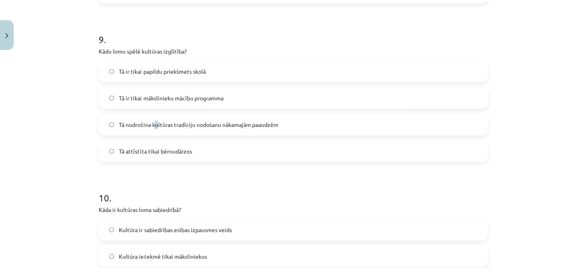
scroll to position [1479, 0]
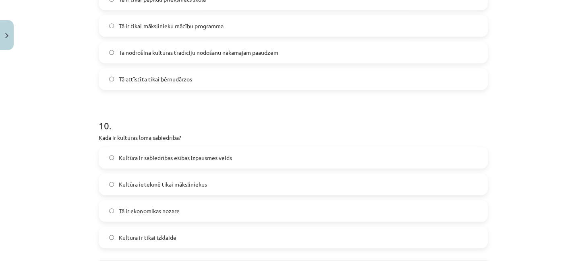
click at [132, 52] on span "Tā nodrošina kultūras tradīciju nodošanu nākamajām paaudzēm" at bounding box center [198, 52] width 159 height 8
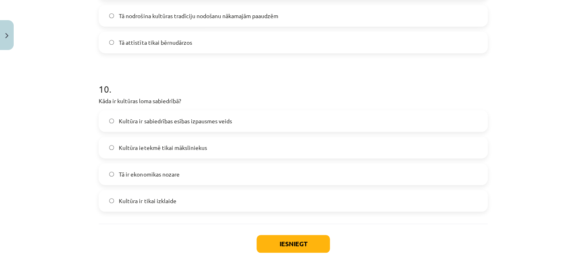
click at [162, 119] on span "Kultūra ir sabiedrības esības izpausmes veids" at bounding box center [175, 121] width 113 height 8
click at [260, 243] on button "Iesniegt" at bounding box center [293, 244] width 73 height 18
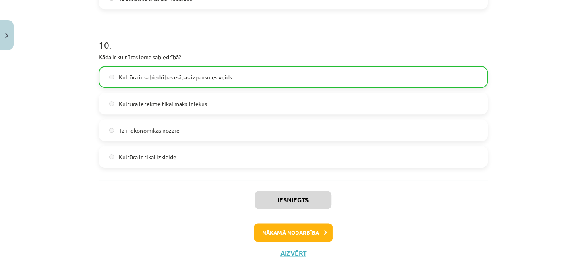
scroll to position [1578, 0]
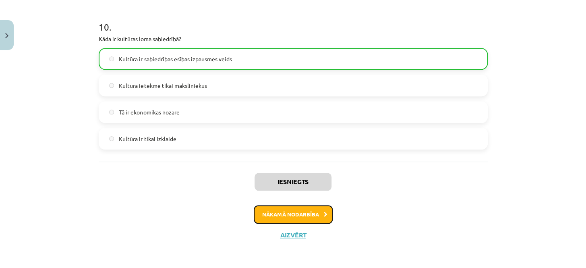
click at [301, 209] on button "Nākamā nodarbība" at bounding box center [293, 214] width 79 height 19
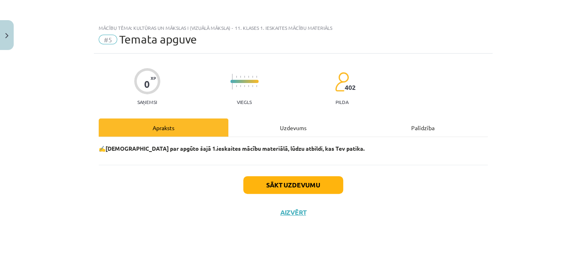
scroll to position [0, 0]
click at [287, 183] on button "Sākt uzdevumu" at bounding box center [293, 185] width 100 height 18
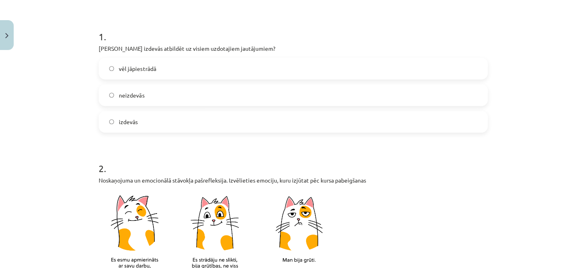
scroll to position [146, 0]
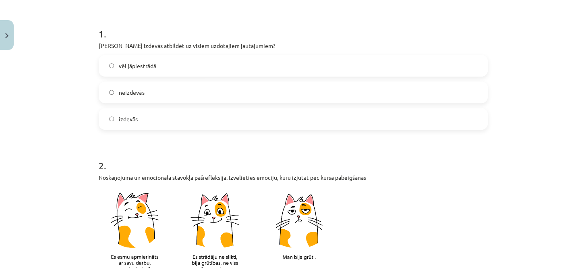
click at [136, 93] on span "neizdevās" at bounding box center [131, 92] width 25 height 8
click at [139, 118] on label "izdevās" at bounding box center [294, 119] width 388 height 20
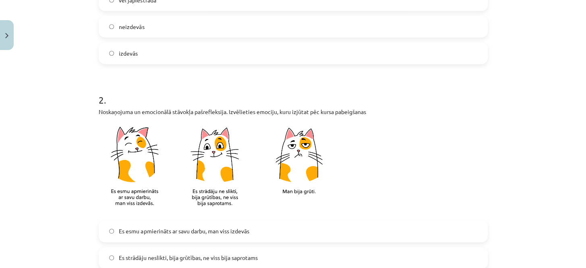
scroll to position [293, 0]
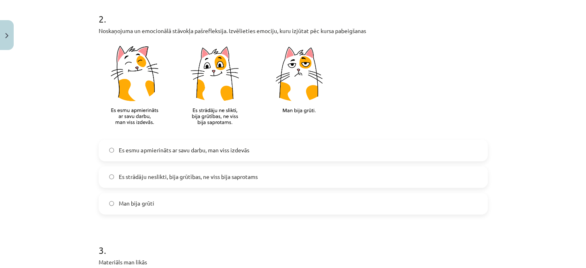
click at [180, 148] on span "Es esmu apmierināts ar savu darbu, man viss izdevās" at bounding box center [184, 150] width 130 height 8
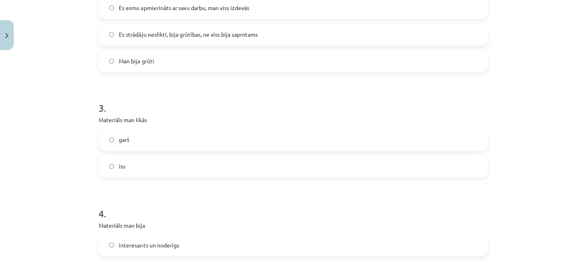
scroll to position [439, 0]
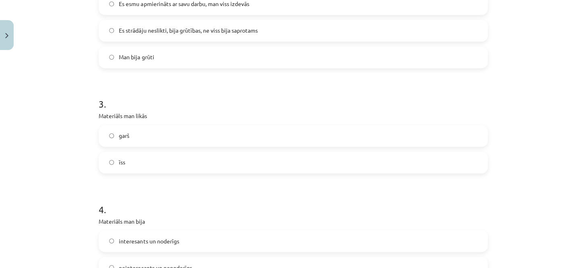
click at [143, 134] on label "garš" at bounding box center [294, 136] width 388 height 20
click at [137, 159] on label "īss" at bounding box center [294, 162] width 388 height 20
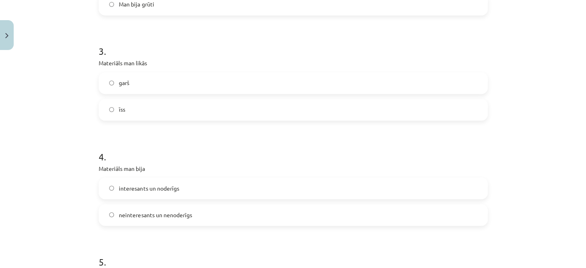
scroll to position [586, 0]
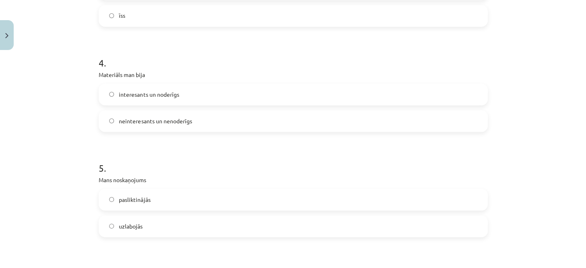
click at [159, 95] on span "interesants un noderīgs" at bounding box center [149, 94] width 60 height 8
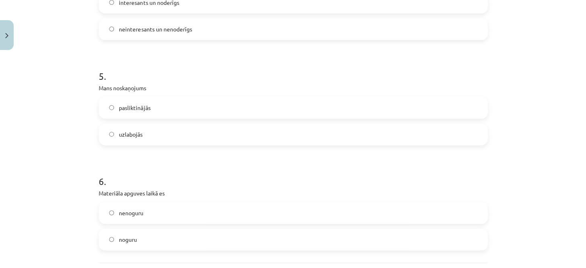
scroll to position [696, 0]
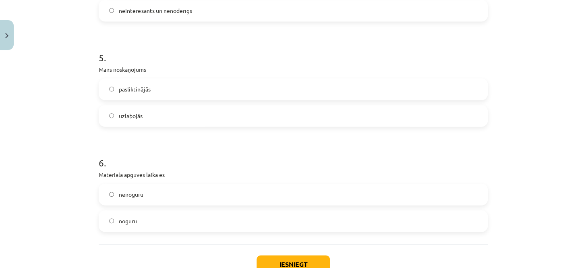
click at [141, 111] on label "uzlabojās" at bounding box center [294, 116] width 388 height 20
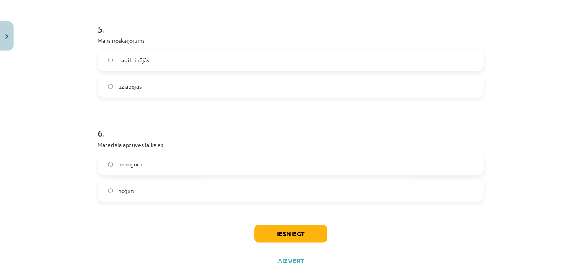
scroll to position [753, 0]
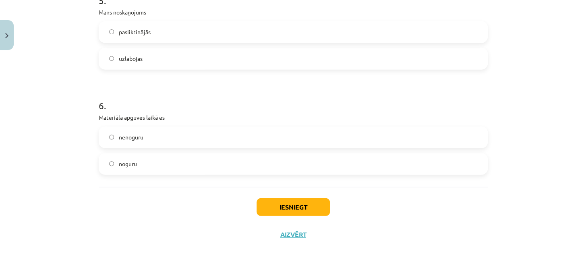
click at [145, 162] on label "noguru" at bounding box center [294, 164] width 388 height 20
click at [135, 135] on span "nenoguru" at bounding box center [131, 137] width 25 height 8
click at [293, 203] on button "Iesniegt" at bounding box center [293, 207] width 73 height 18
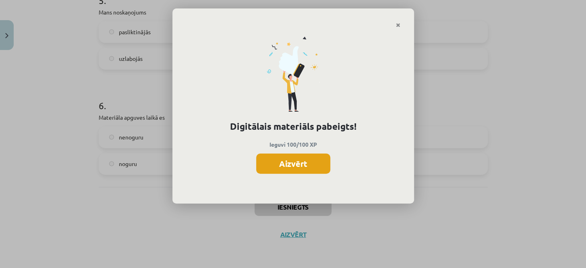
click at [280, 168] on button "Aizvērt" at bounding box center [293, 163] width 74 height 20
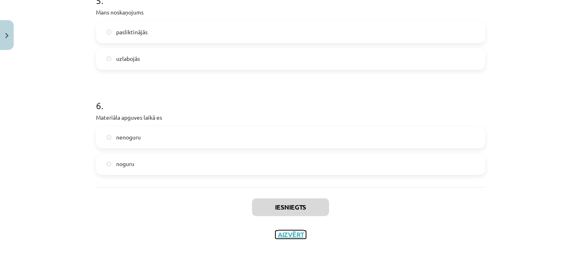
click at [287, 233] on button "Aizvērt" at bounding box center [290, 234] width 31 height 8
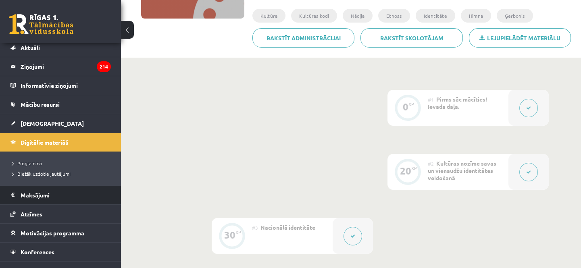
scroll to position [35, 0]
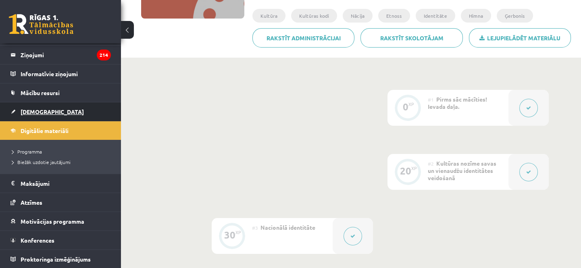
click at [34, 112] on span "[DEMOGRAPHIC_DATA]" at bounding box center [52, 111] width 63 height 7
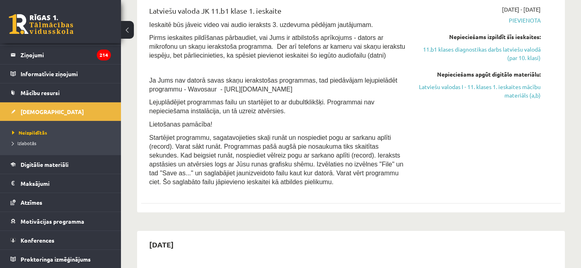
scroll to position [146, 0]
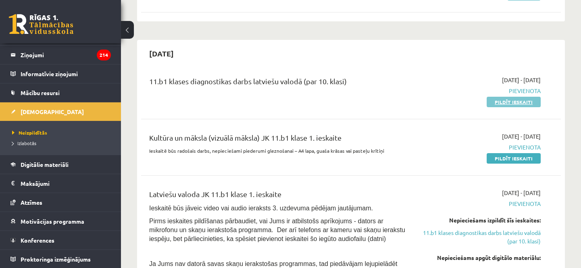
click at [494, 101] on link "Pildīt ieskaiti" at bounding box center [513, 102] width 54 height 10
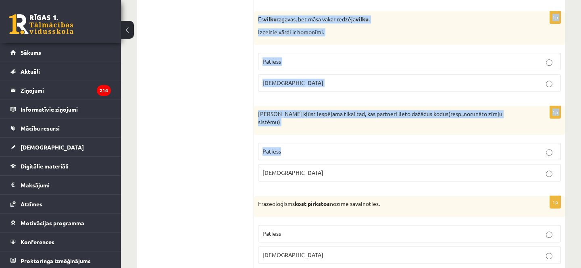
scroll to position [2403, 0]
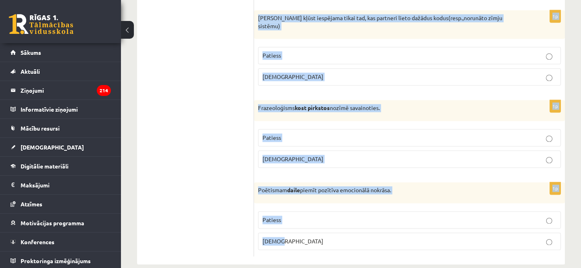
drag, startPoint x: 259, startPoint y: 37, endPoint x: 373, endPoint y: 223, distance: 217.4
copy form "Loremipsumd si ametcon adi elitseddo? 7e Tempo incidi, utlabo, etdolor ma aliqu…"
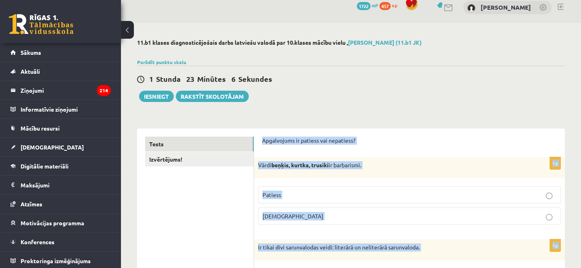
scroll to position [0, 0]
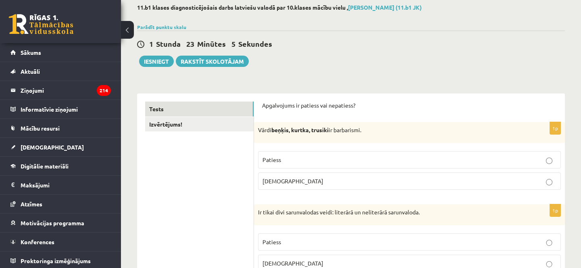
scroll to position [110, 0]
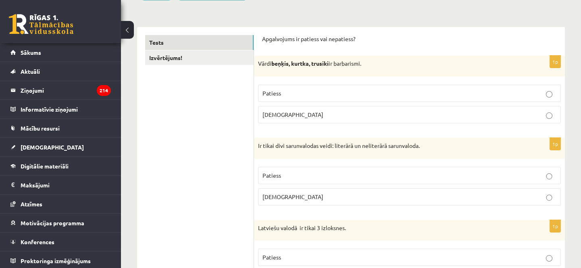
click at [273, 93] on span "Patiess" at bounding box center [271, 92] width 19 height 7
click at [284, 179] on label "Patiess" at bounding box center [409, 175] width 303 height 17
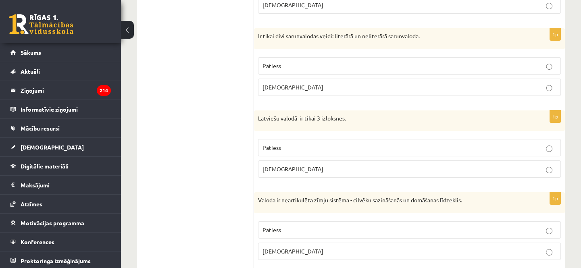
scroll to position [220, 0]
click at [276, 165] on span "Aplams" at bounding box center [292, 168] width 61 height 7
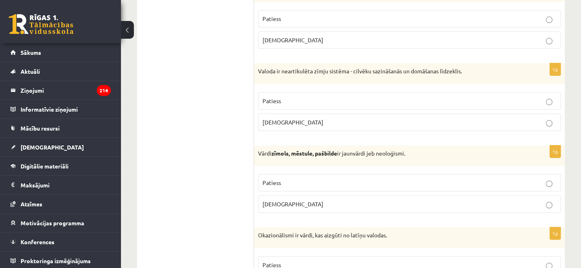
scroll to position [366, 0]
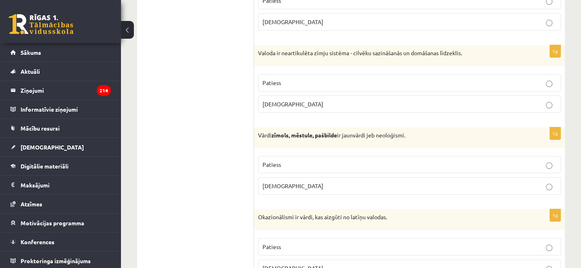
click at [266, 104] on span "Aplams" at bounding box center [292, 103] width 61 height 7
click at [282, 165] on p "Patiess" at bounding box center [409, 164] width 294 height 8
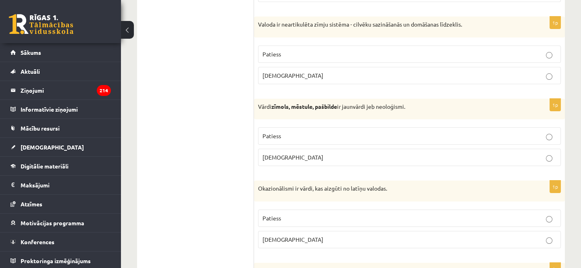
scroll to position [439, 0]
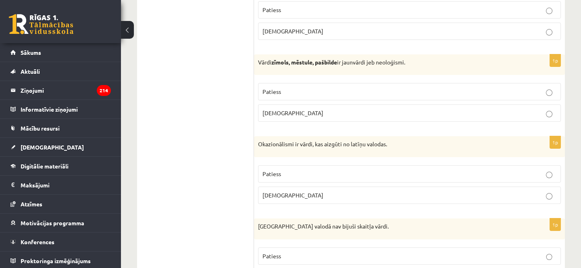
click at [267, 195] on span "Aplams" at bounding box center [292, 194] width 61 height 7
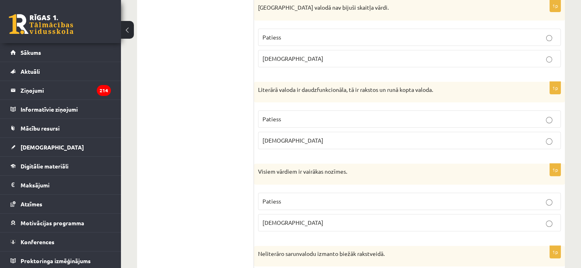
scroll to position [659, 0]
click at [269, 36] on span "Patiess" at bounding box center [271, 35] width 19 height 7
click at [272, 118] on span "Patiess" at bounding box center [271, 117] width 19 height 7
click at [284, 217] on p "Aplams" at bounding box center [409, 221] width 294 height 8
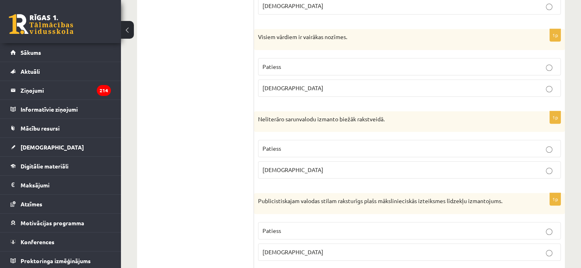
scroll to position [806, 0]
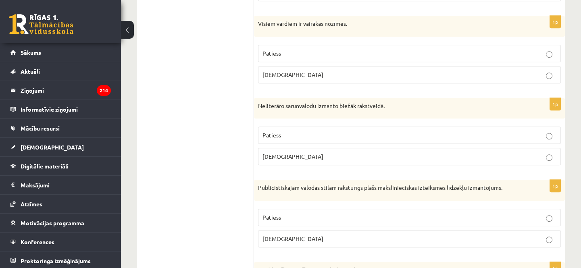
click at [271, 158] on span "Aplams" at bounding box center [292, 156] width 61 height 7
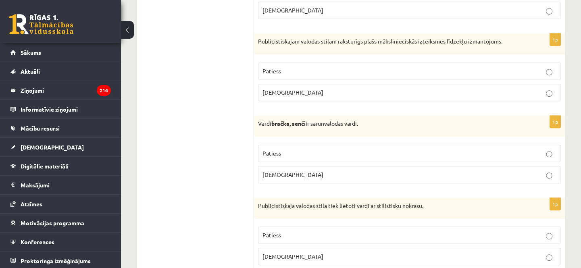
scroll to position [989, 0]
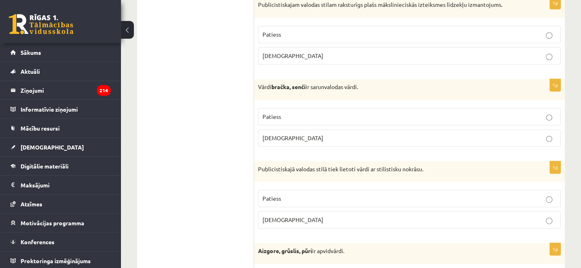
click at [266, 32] on span "Patiess" at bounding box center [271, 34] width 19 height 7
click at [286, 113] on p "Patiess" at bounding box center [409, 116] width 294 height 8
click at [275, 195] on span "Patiess" at bounding box center [271, 198] width 19 height 7
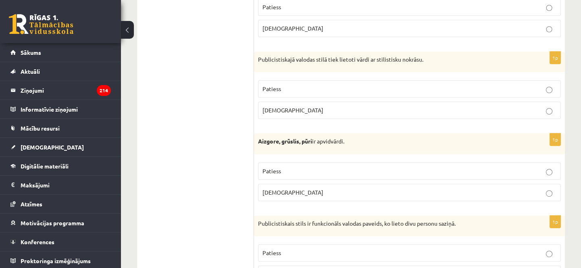
scroll to position [1099, 0]
click at [292, 169] on p "Patiess" at bounding box center [409, 170] width 294 height 8
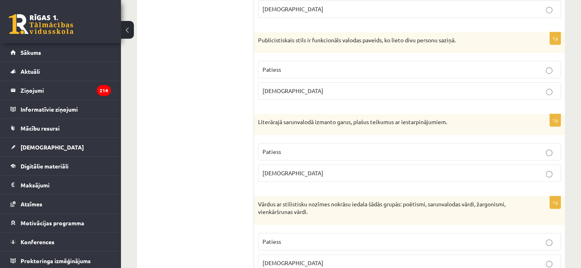
scroll to position [1318, 0]
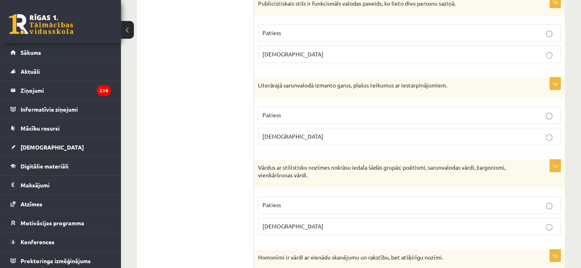
drag, startPoint x: 290, startPoint y: 53, endPoint x: 284, endPoint y: 63, distance: 11.5
click at [289, 54] on p "Aplams" at bounding box center [409, 54] width 294 height 8
click at [270, 133] on span "Aplams" at bounding box center [292, 136] width 61 height 7
click at [269, 201] on span "Patiess" at bounding box center [271, 204] width 19 height 7
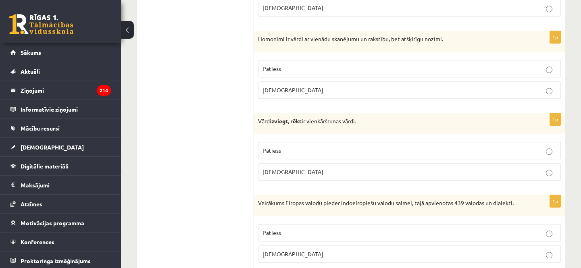
scroll to position [1538, 0]
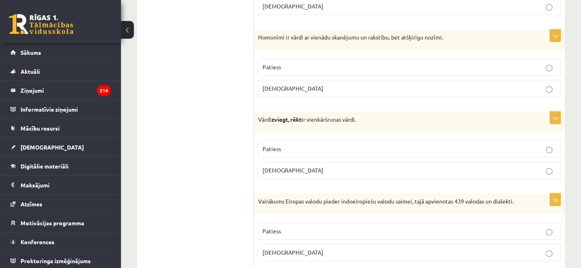
click at [288, 68] on label "Patiess" at bounding box center [409, 66] width 303 height 17
click at [299, 146] on p "Patiess" at bounding box center [409, 149] width 294 height 8
click at [279, 227] on p "Patiess" at bounding box center [409, 231] width 294 height 8
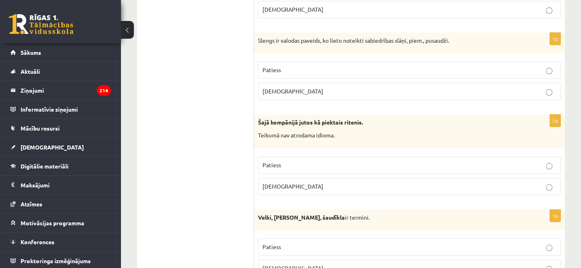
scroll to position [1794, 0]
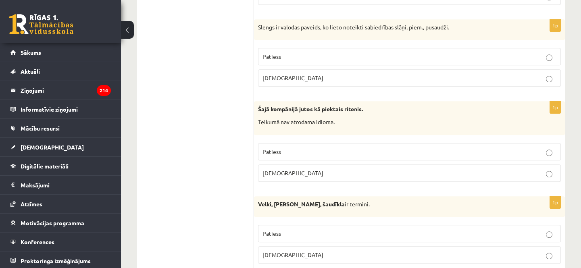
drag, startPoint x: 271, startPoint y: 49, endPoint x: 248, endPoint y: 39, distance: 25.6
click at [269, 52] on p "Patiess" at bounding box center [409, 56] width 294 height 8
drag, startPoint x: 336, startPoint y: 53, endPoint x: 331, endPoint y: 49, distance: 6.3
click at [335, 53] on p "Patiess" at bounding box center [409, 56] width 294 height 8
click at [287, 170] on p "Aplams" at bounding box center [409, 173] width 294 height 8
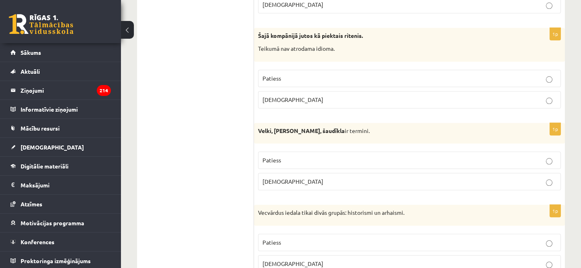
click at [281, 177] on p "Aplams" at bounding box center [409, 181] width 294 height 8
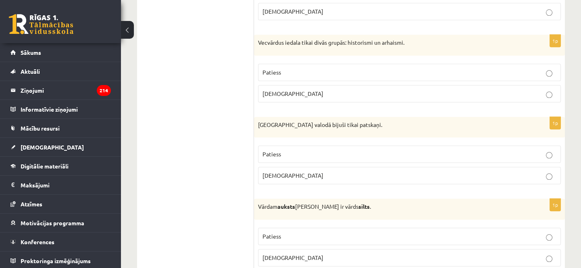
scroll to position [2051, 0]
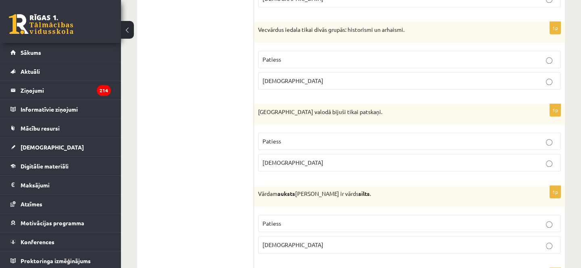
click at [282, 55] on p "Patiess" at bounding box center [409, 59] width 294 height 8
click at [278, 164] on label "Aplams" at bounding box center [409, 162] width 303 height 17
click at [289, 230] on fieldset "Patiess Aplams" at bounding box center [409, 233] width 303 height 45
click at [298, 242] on p "Aplams" at bounding box center [409, 245] width 294 height 8
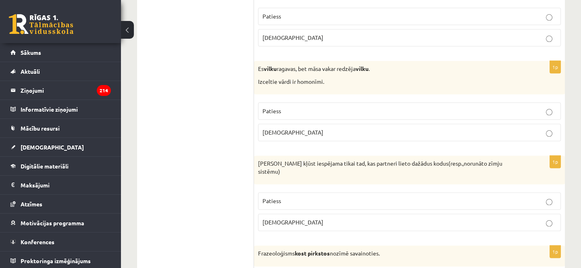
scroll to position [2271, 0]
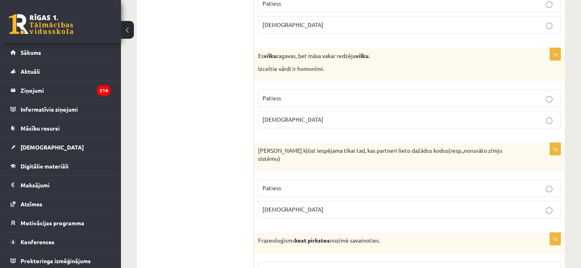
drag, startPoint x: 276, startPoint y: 95, endPoint x: 295, endPoint y: 146, distance: 54.7
click at [277, 96] on span "Patiess" at bounding box center [271, 97] width 19 height 7
click at [284, 205] on p "Aplams" at bounding box center [409, 209] width 294 height 8
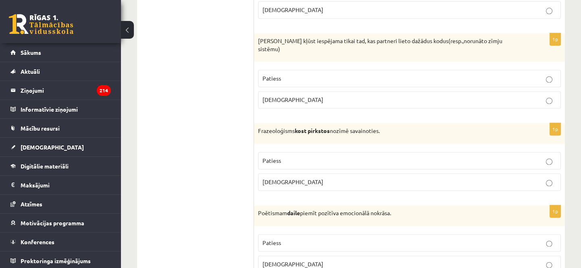
scroll to position [2381, 0]
click at [275, 177] on p "Aplams" at bounding box center [409, 181] width 294 height 8
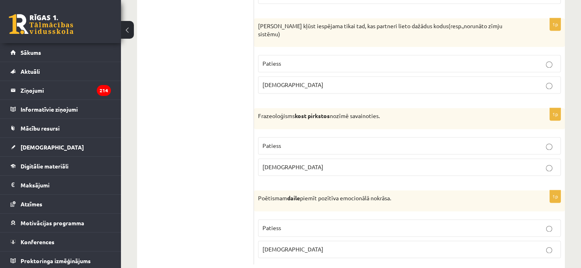
scroll to position [2403, 0]
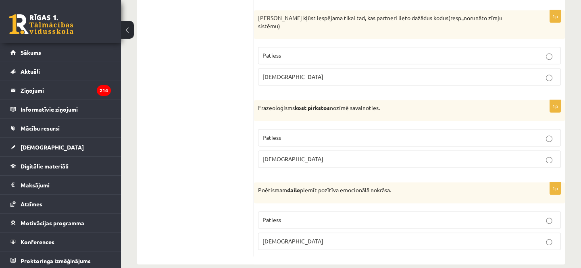
click at [276, 216] on span "Patiess" at bounding box center [271, 219] width 19 height 7
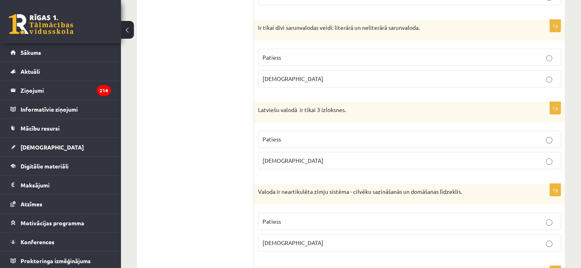
scroll to position [0, 0]
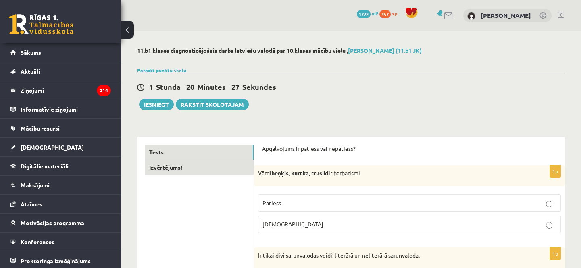
click at [160, 161] on link "Izvērtējums!" at bounding box center [199, 167] width 108 height 15
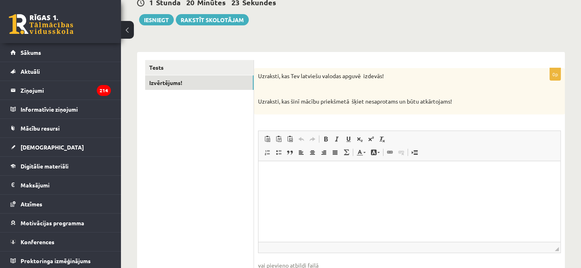
scroll to position [73, 0]
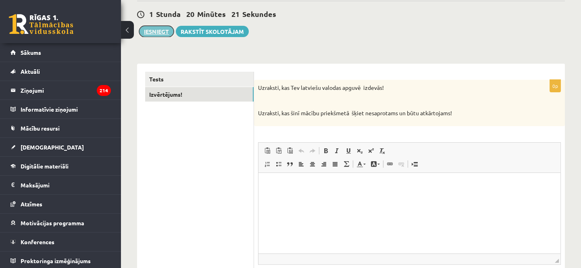
click at [160, 33] on button "Iesniegt" at bounding box center [156, 31] width 35 height 11
